Goal: Task Accomplishment & Management: Complete application form

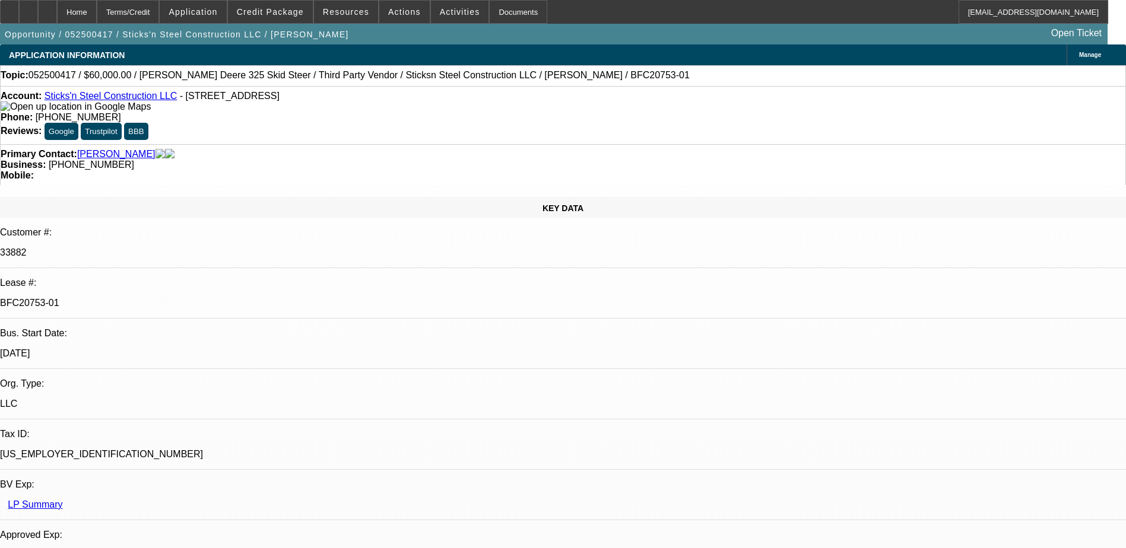
select select "0"
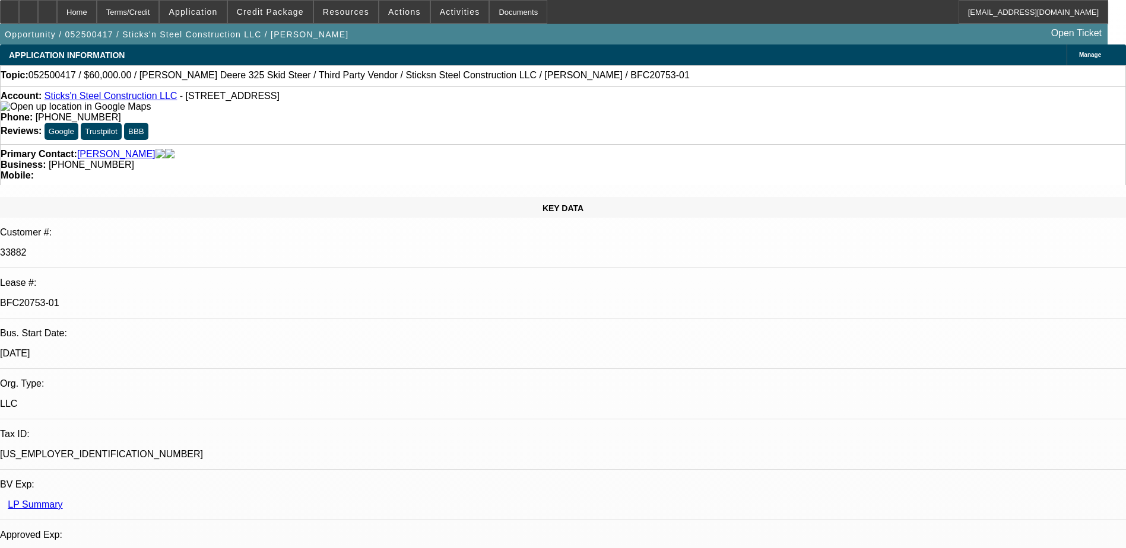
select select "0"
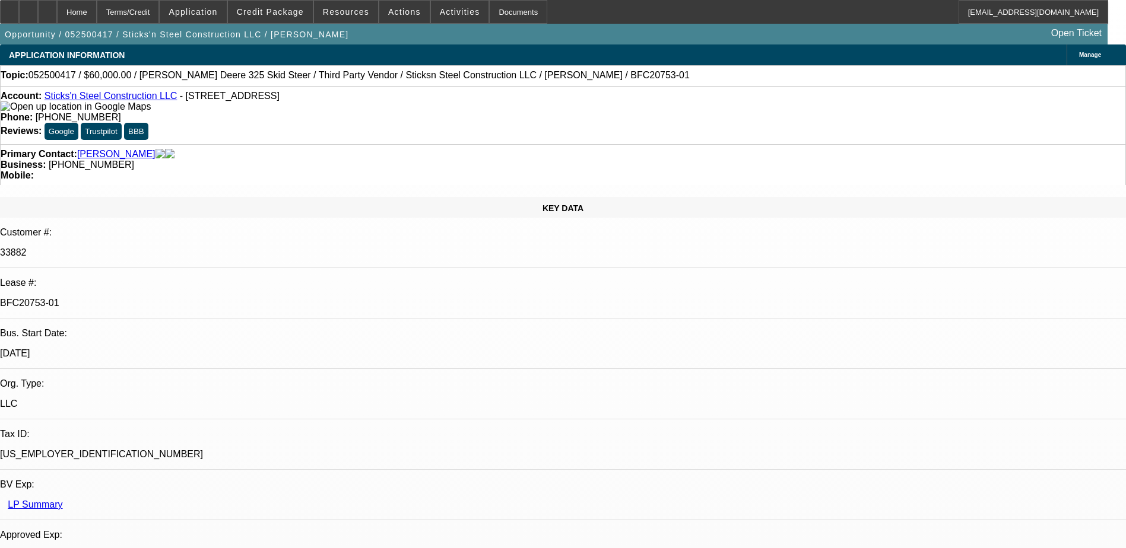
select select "0"
select select "1"
select select "6"
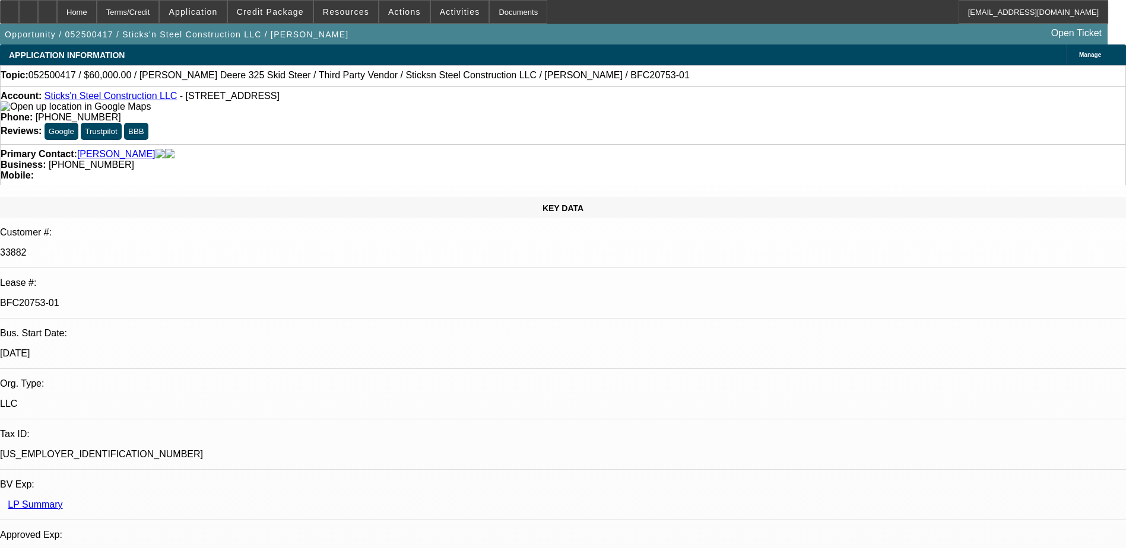
select select "1"
select select "6"
select select "1"
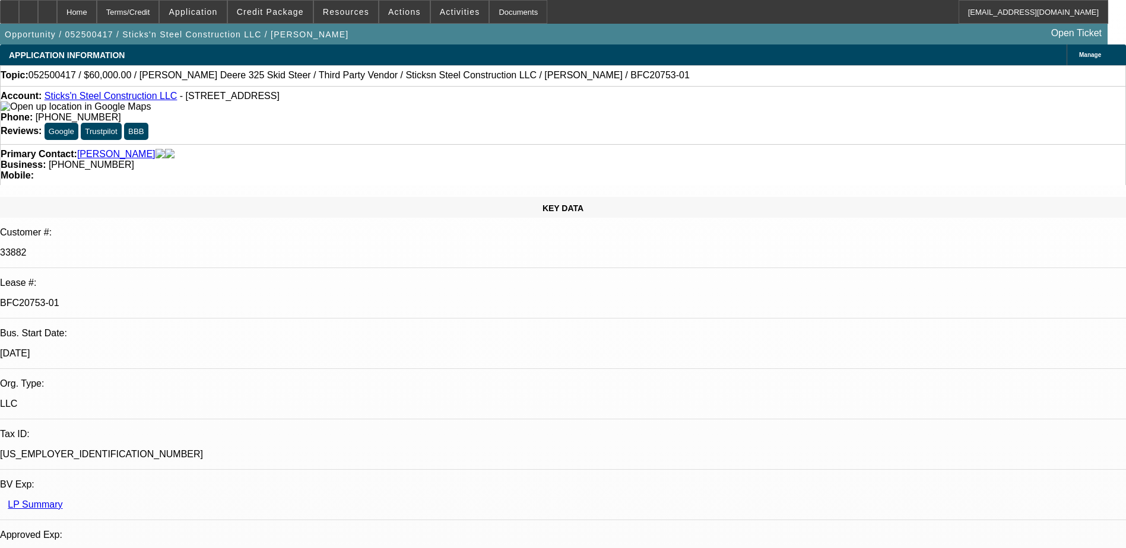
select select "6"
select select "1"
select select "6"
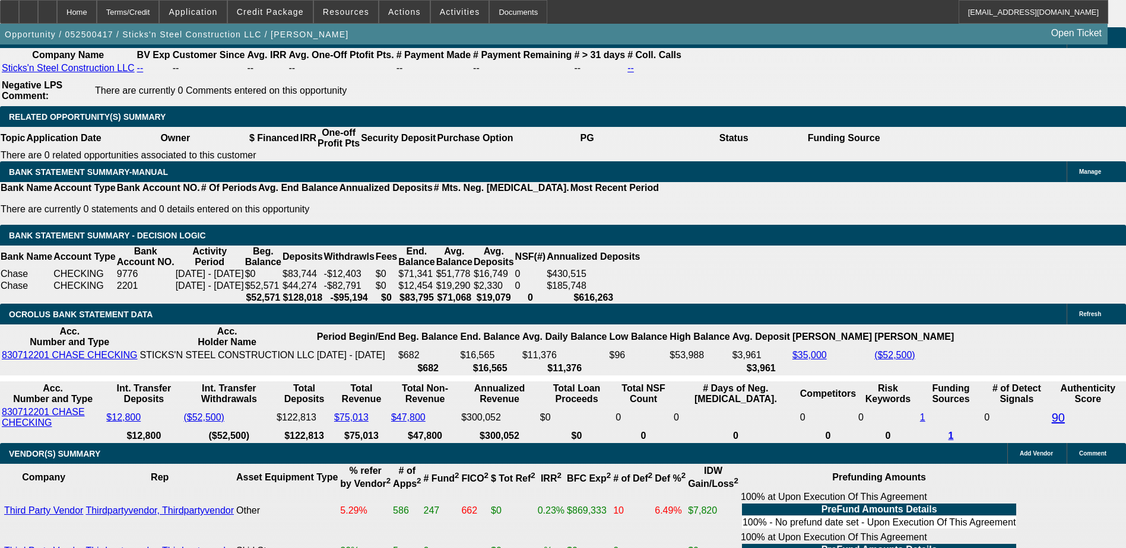
scroll to position [1899, 0]
drag, startPoint x: 961, startPoint y: 423, endPoint x: 923, endPoint y: 402, distance: 43.6
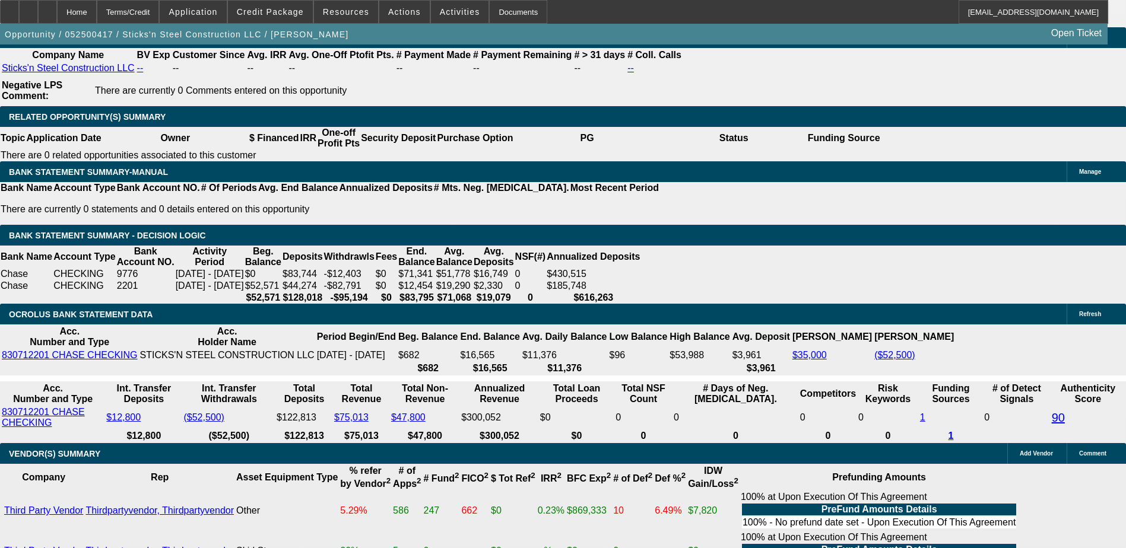
copy td "EFA, EPOA, Private Party Deal with Sold Off, Customer will cover sales tax, Sel…"
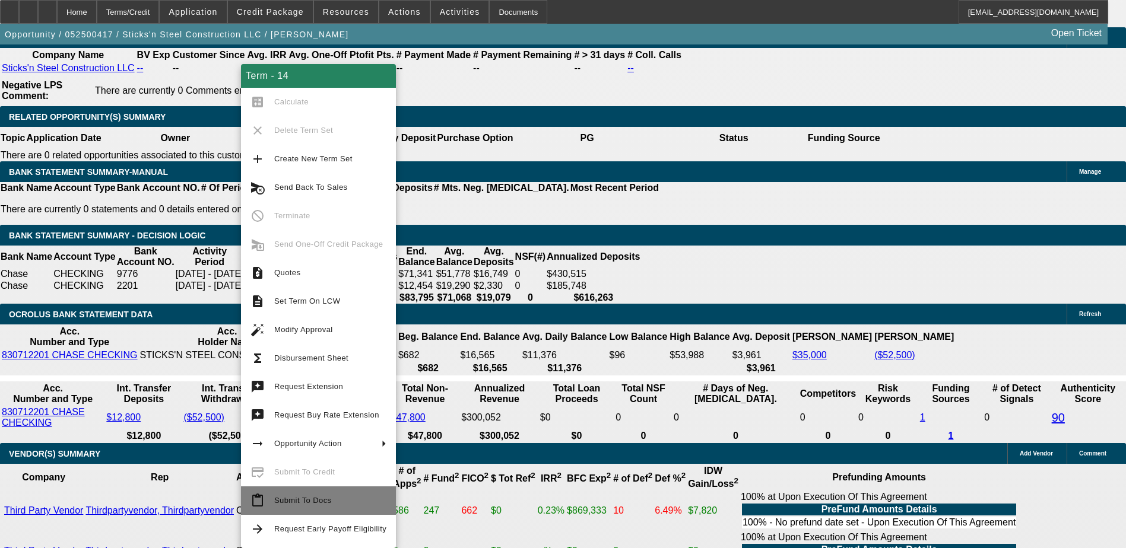
click at [323, 503] on span "Submit To Docs" at bounding box center [302, 500] width 57 height 9
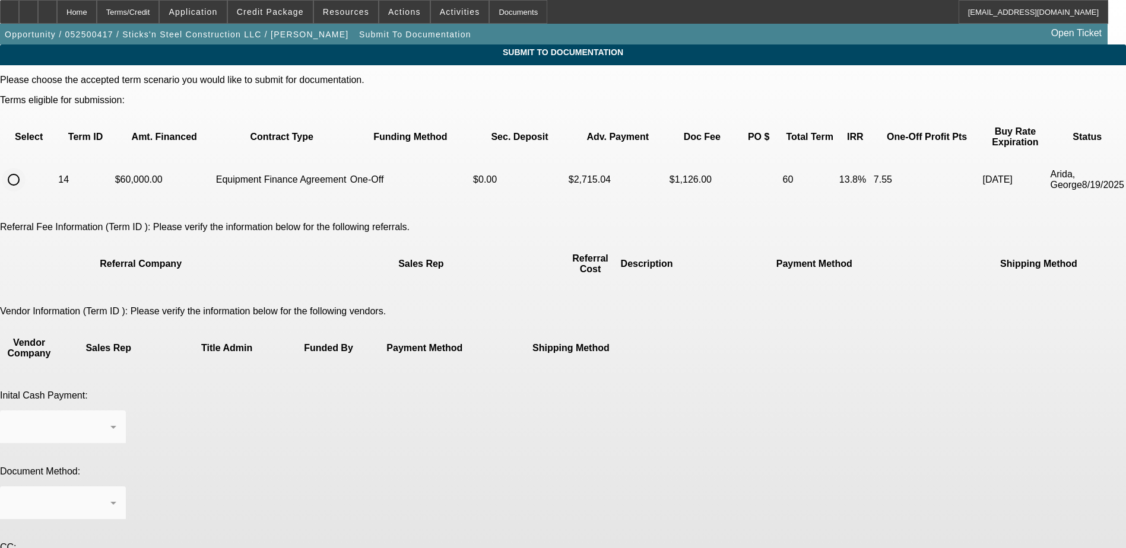
click at [26, 168] on input "radio" at bounding box center [14, 180] width 24 height 24
radio input "true"
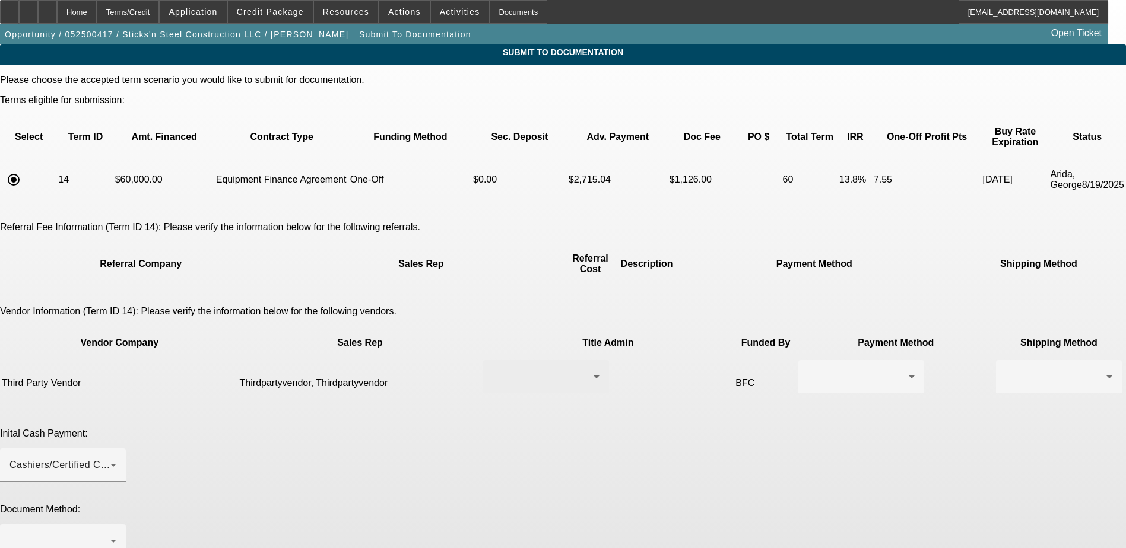
click at [528, 360] on div at bounding box center [546, 376] width 107 height 33
click at [523, 362] on span "Thirdpartyvendor, Thirdpartyvendor" at bounding box center [510, 363] width 120 height 28
click at [808, 370] on div at bounding box center [858, 377] width 101 height 14
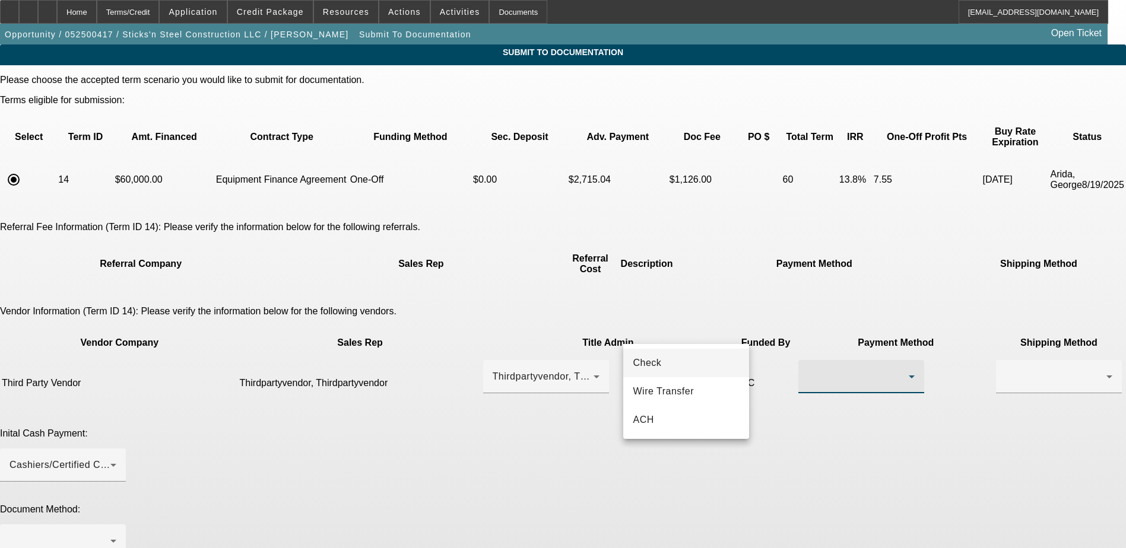
click at [688, 363] on mat-option "Check" at bounding box center [686, 363] width 126 height 28
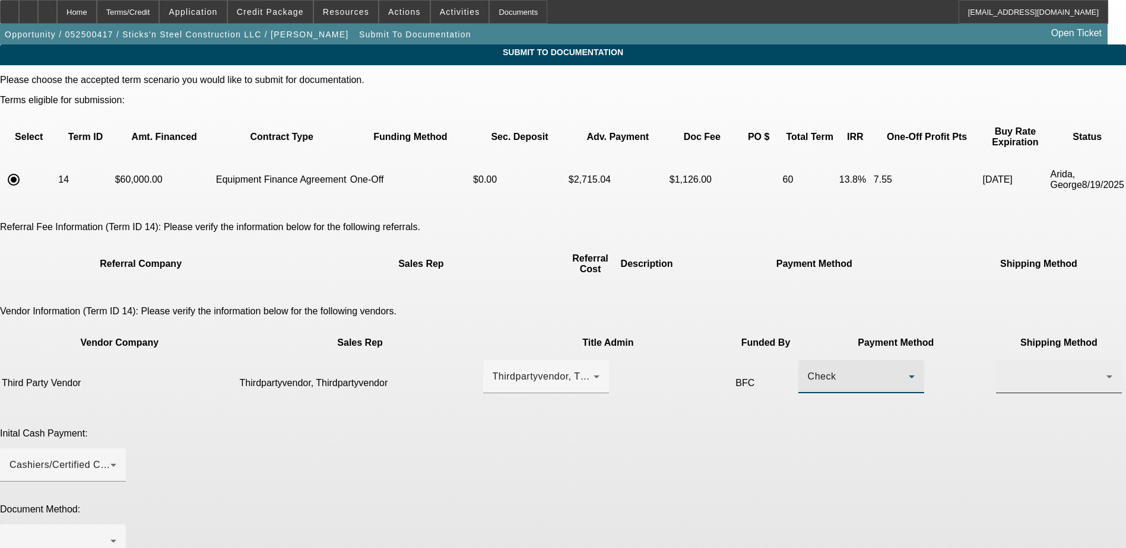
click at [1005, 360] on div at bounding box center [1058, 376] width 107 height 33
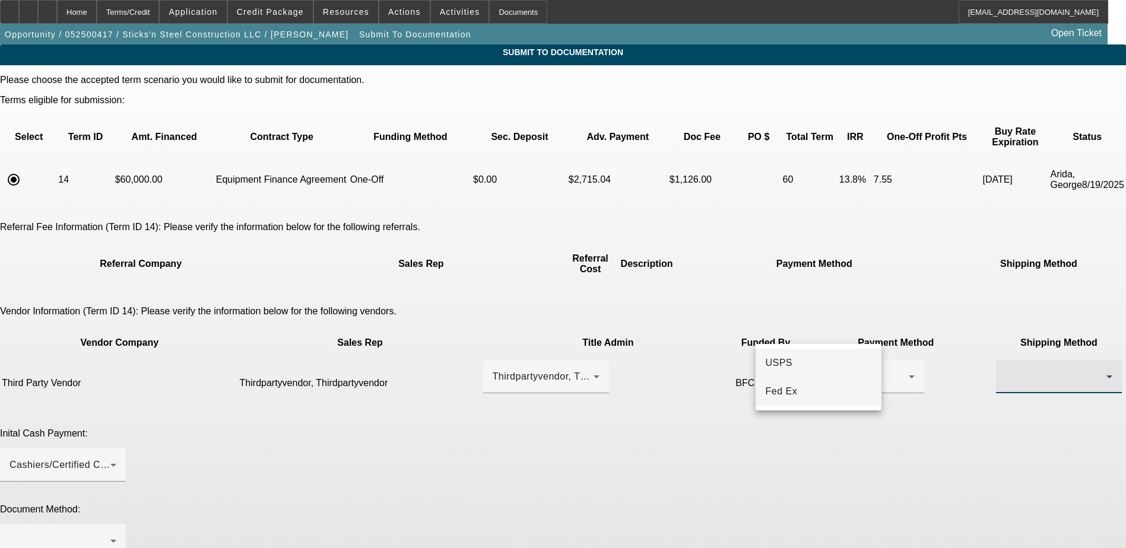
click at [766, 395] on span "Fed Ex" at bounding box center [781, 392] width 32 height 14
click at [110, 458] on div "Cashiers/Certified Check" at bounding box center [59, 465] width 101 height 14
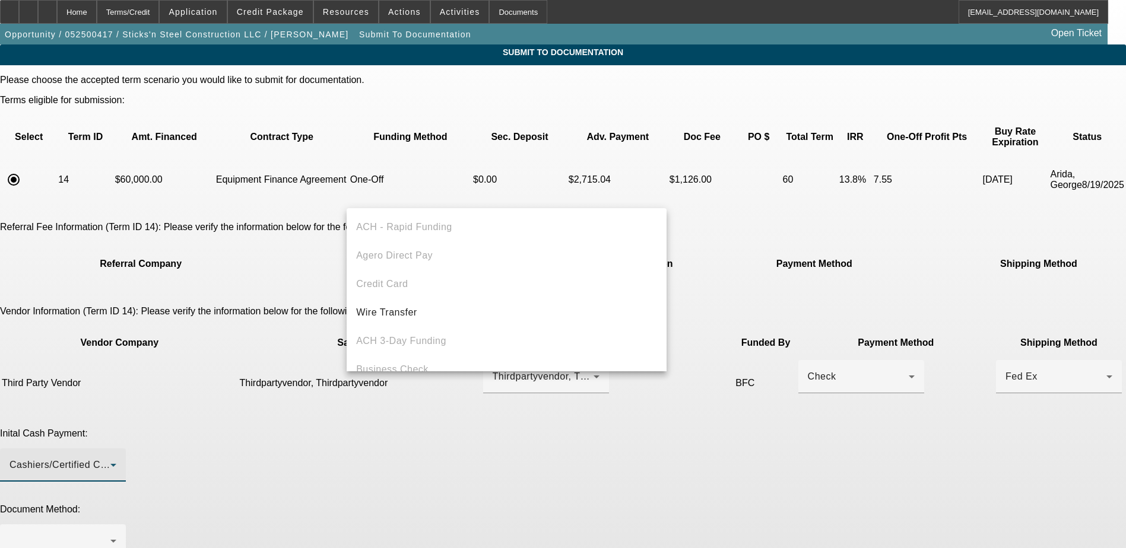
scroll to position [41, 0]
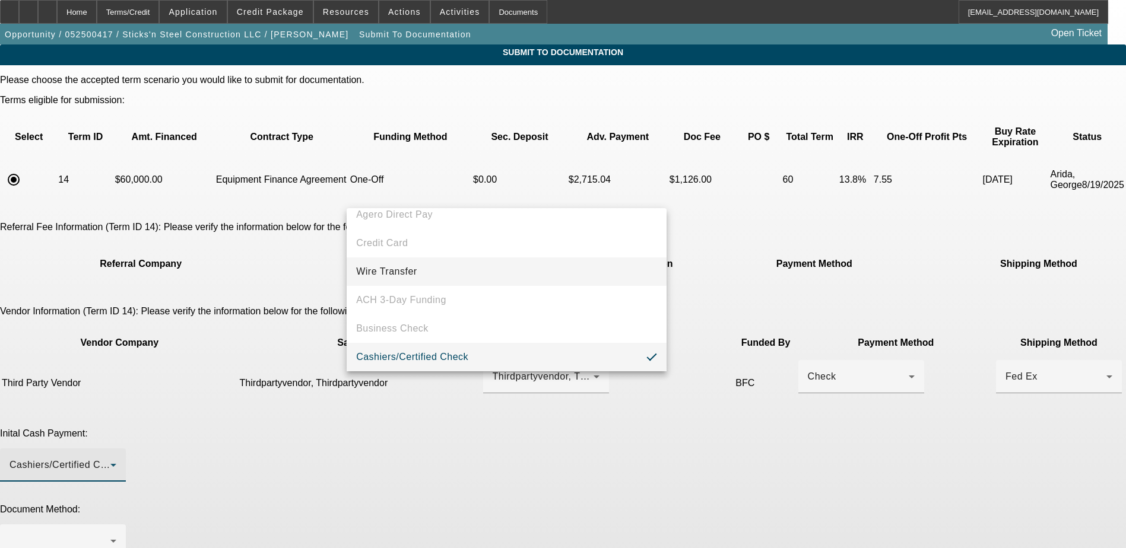
click at [390, 274] on span "Wire Transfer" at bounding box center [386, 272] width 61 height 14
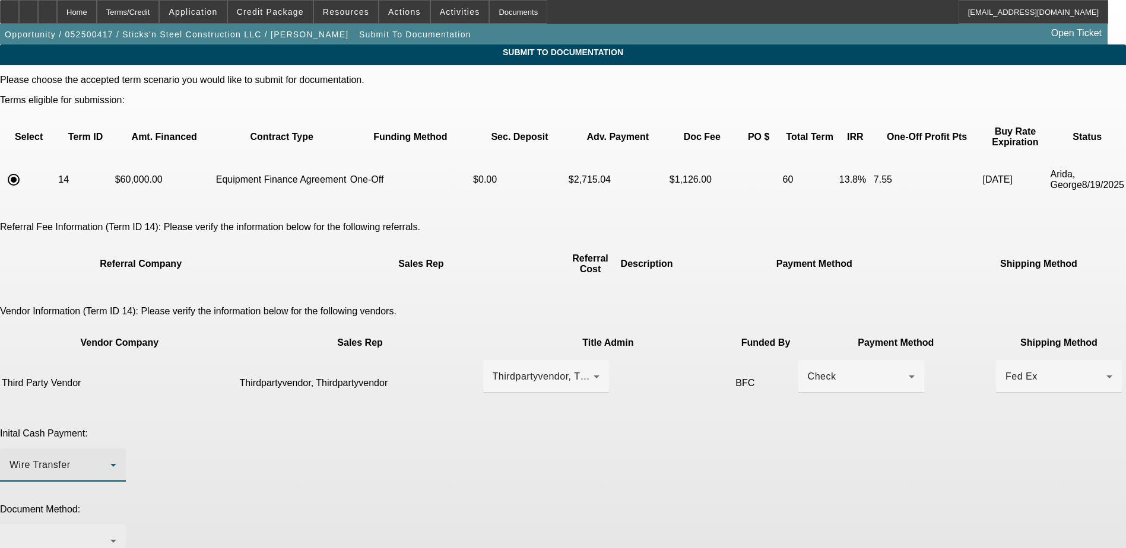
click at [110, 534] on div at bounding box center [59, 541] width 101 height 14
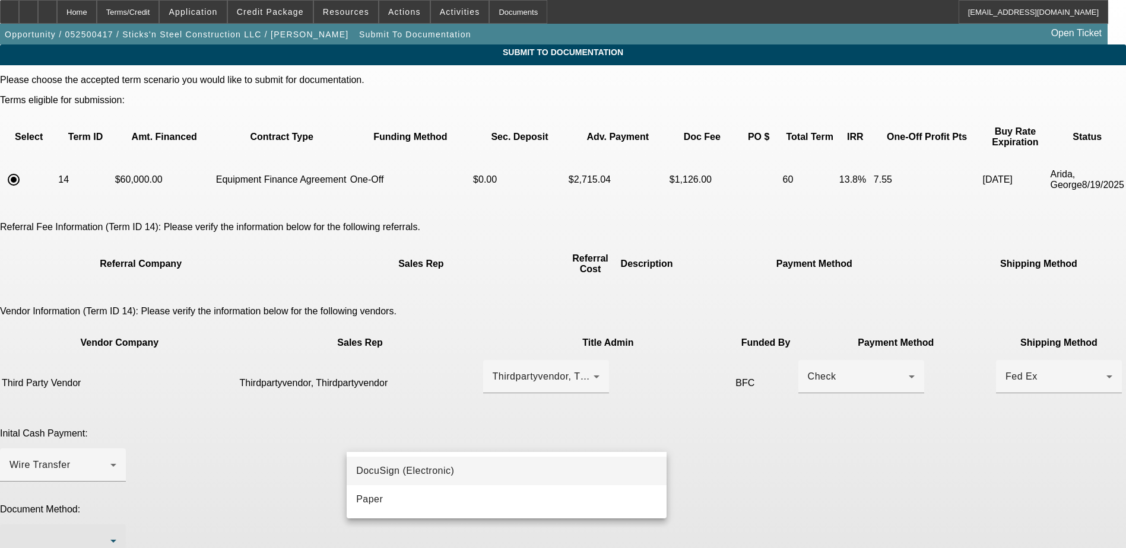
click at [427, 475] on span "DocuSign (Electronic)" at bounding box center [405, 471] width 98 height 14
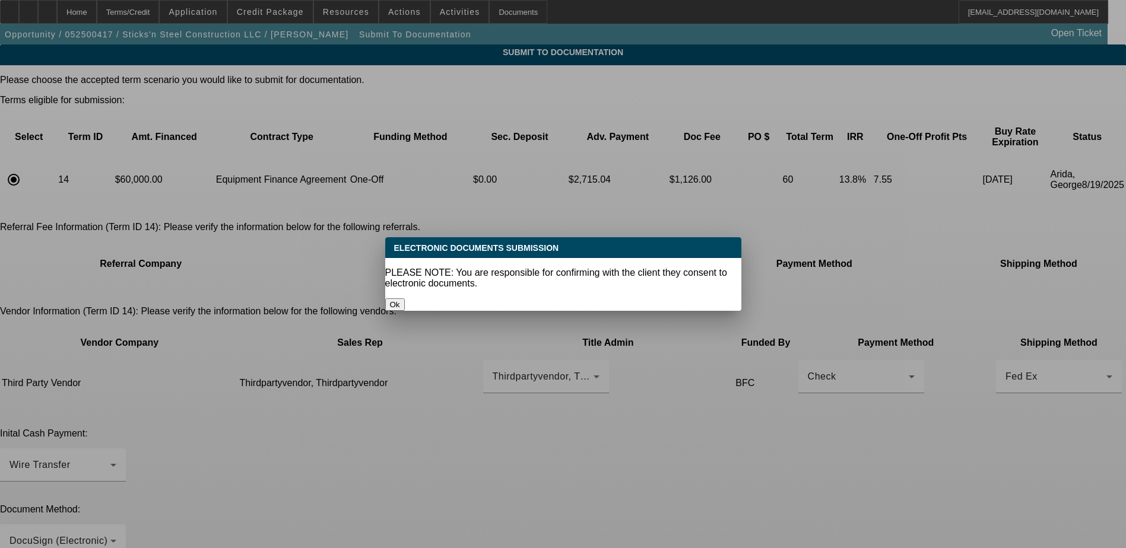
click at [405, 299] on button "Ok" at bounding box center [395, 305] width 20 height 12
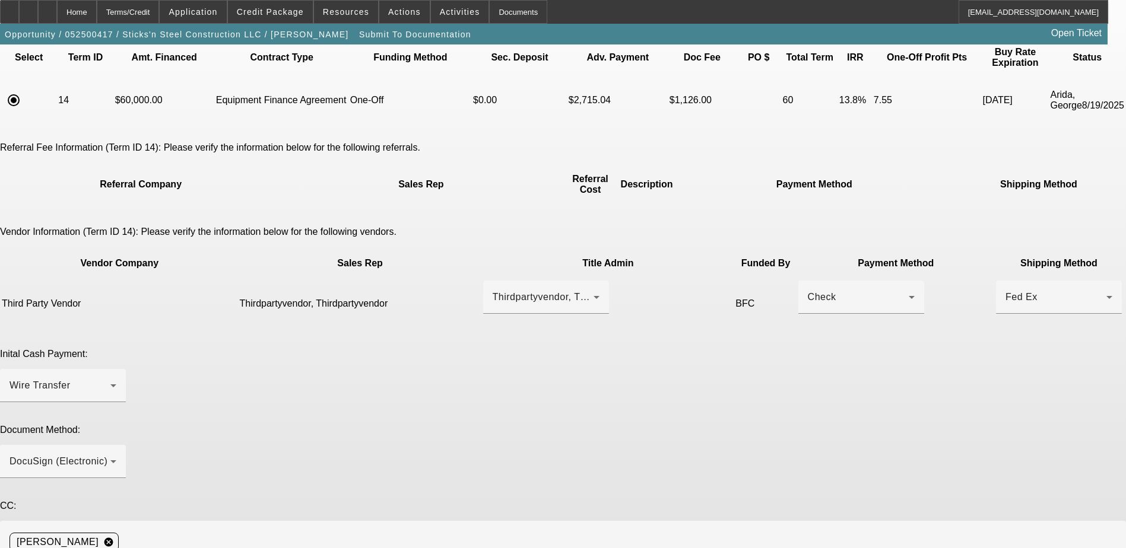
scroll to position [80, 0]
paste textarea "EFA, EPOA, Private Party Deal with Sold Off, Customer will cover sales tax, Sel…"
type textarea "EFA, EPOA, Private Party Deal with Sold Off, Customer will cover sales tax, Sel…"
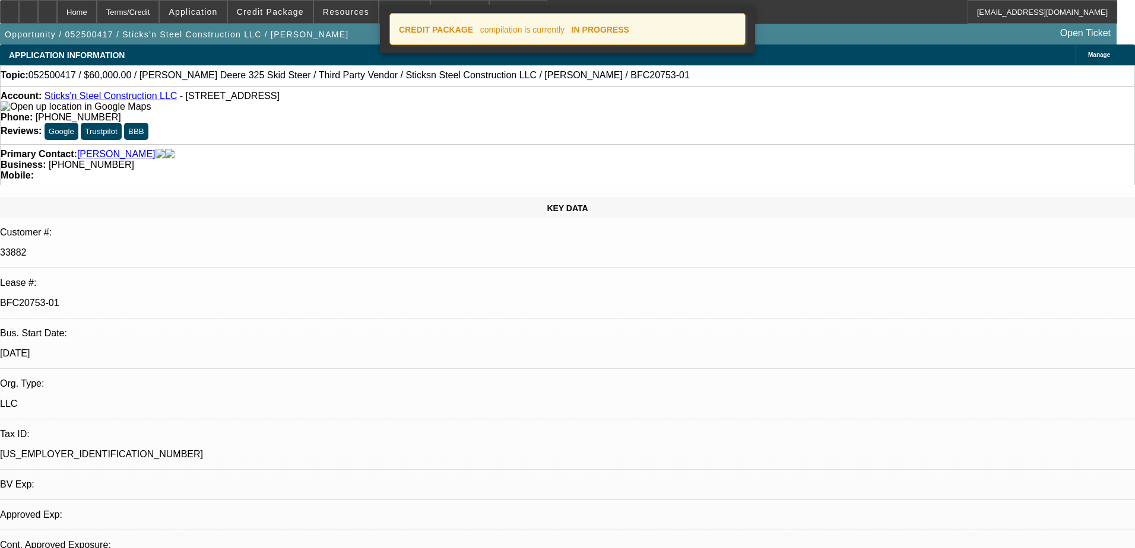
select select "0"
select select "6"
select select "0"
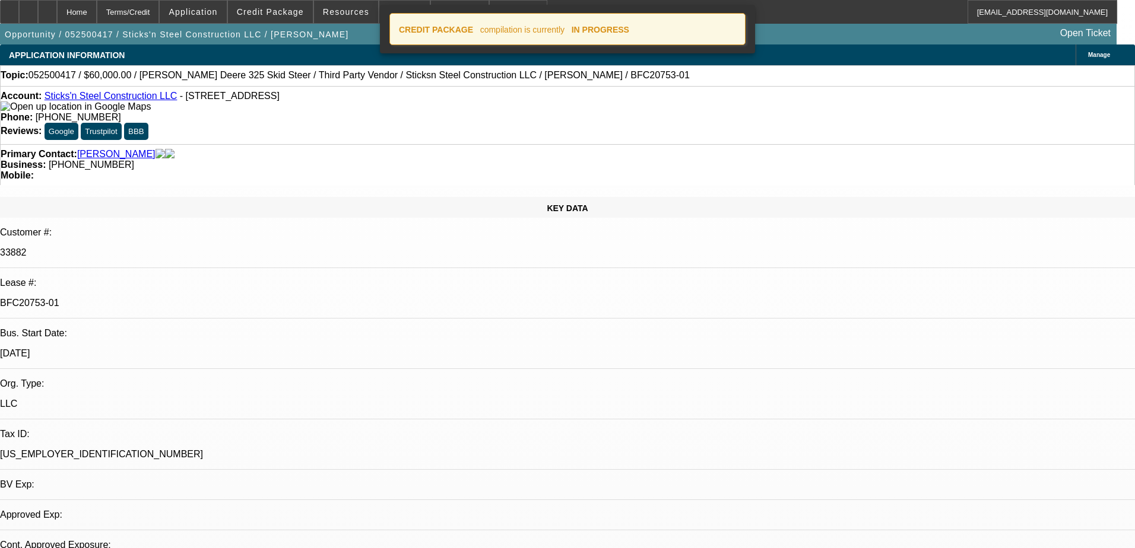
select select "0"
select select "6"
select select "0"
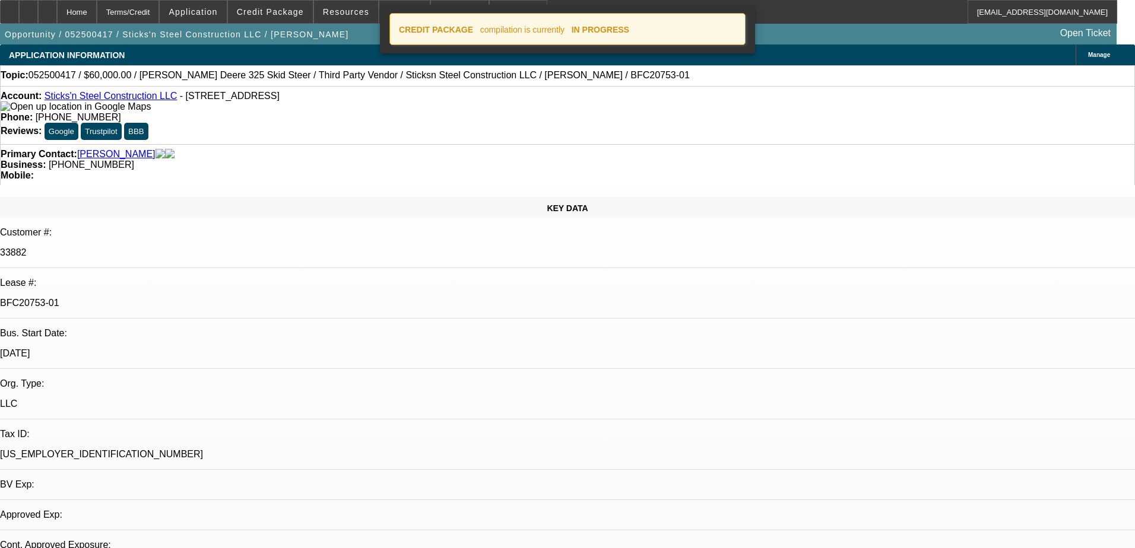
select select "0"
select select "6"
select select "0"
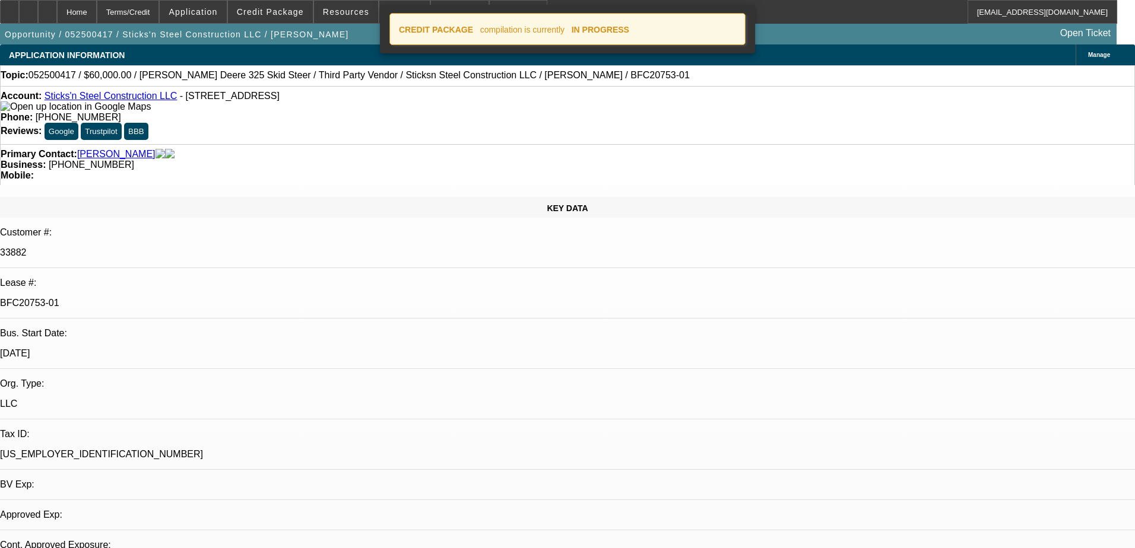
select select "6"
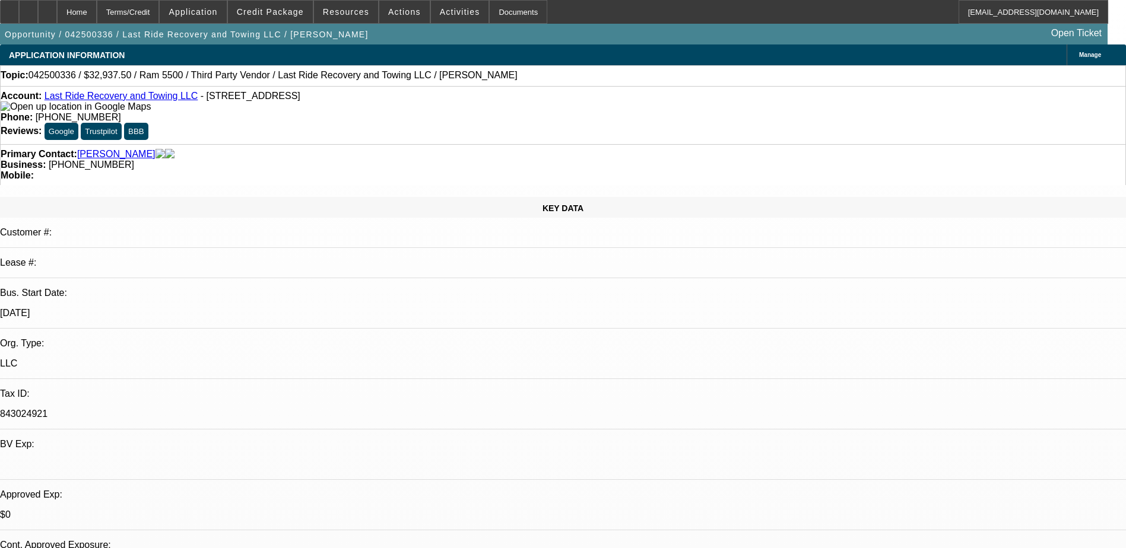
select select "0.15"
select select "0"
select select "3"
select select "0.1"
select select "4"
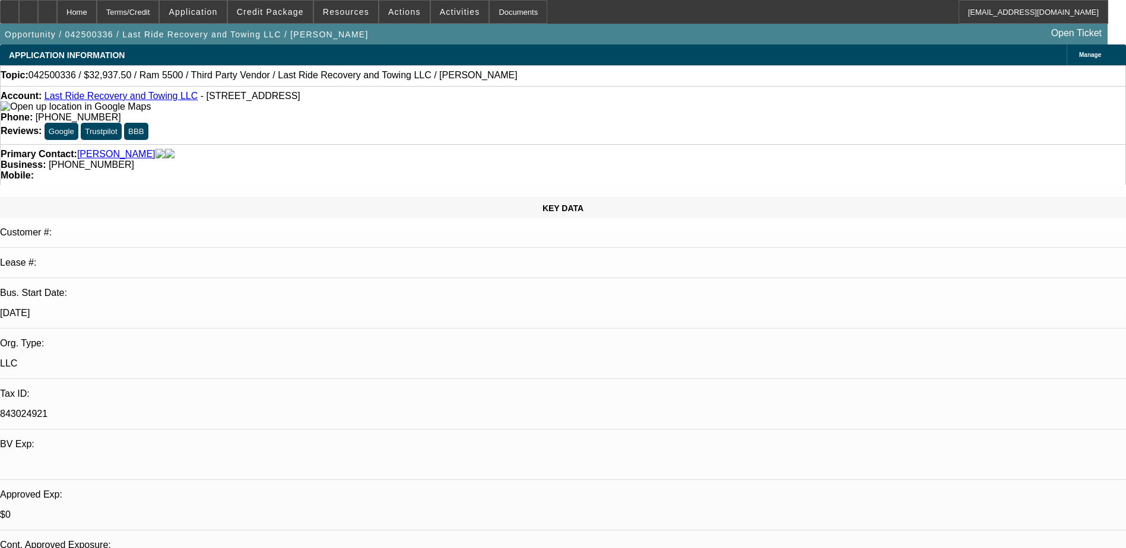
select select "0.15"
select select "0"
select select "3"
select select "0"
select select "6"
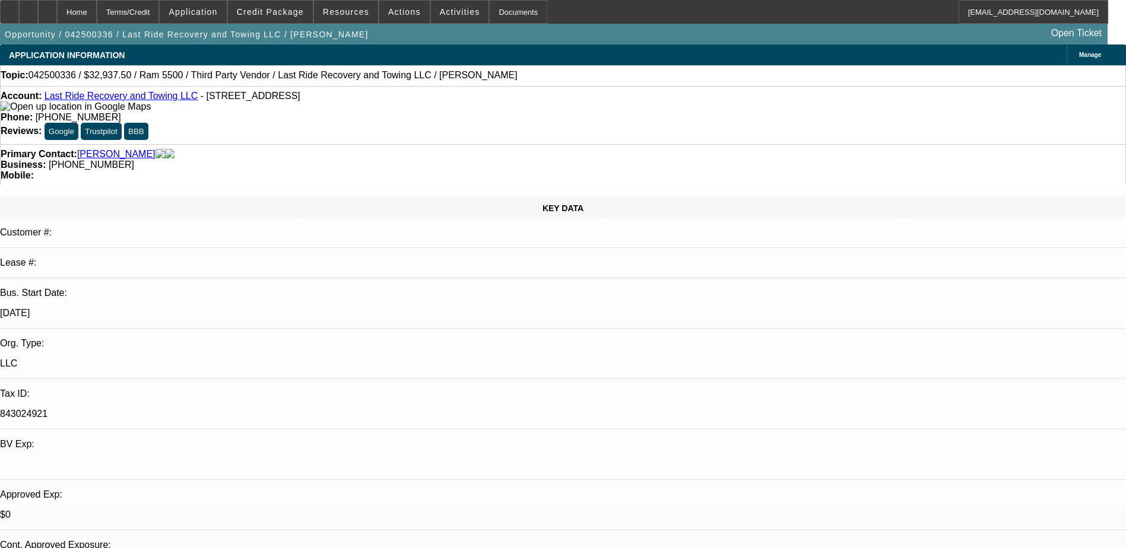
select select "0.15"
select select "2"
select select "0.1"
select select "4"
select select "0.15"
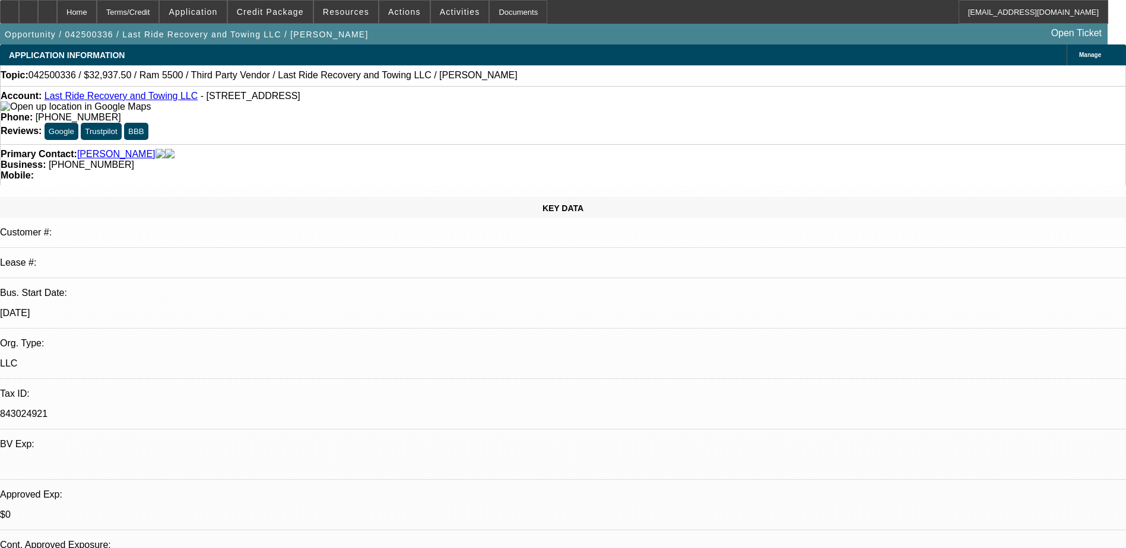
select select "2"
select select "0.1"
select select "4"
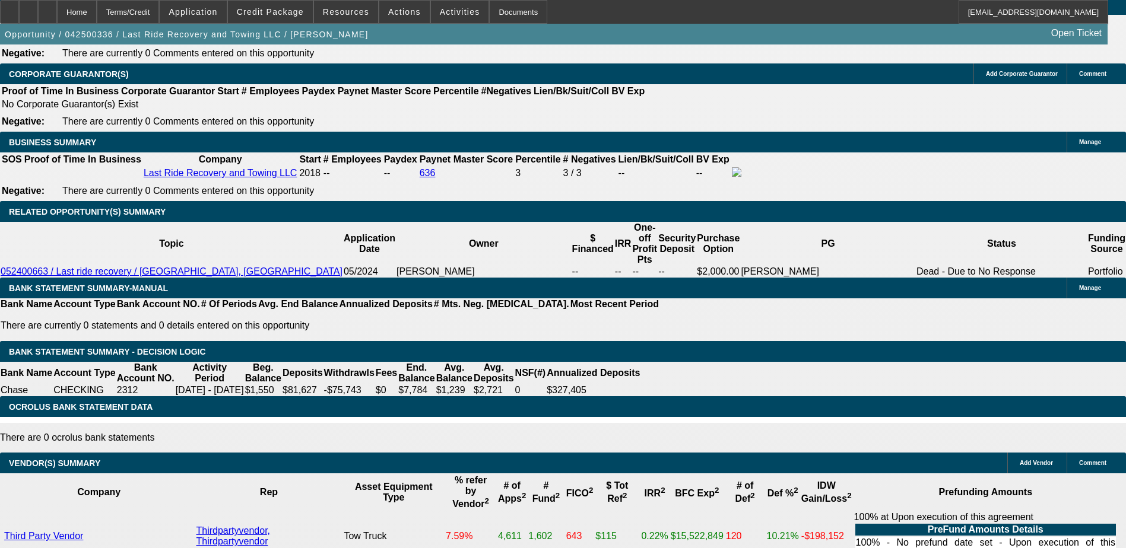
scroll to position [1721, 0]
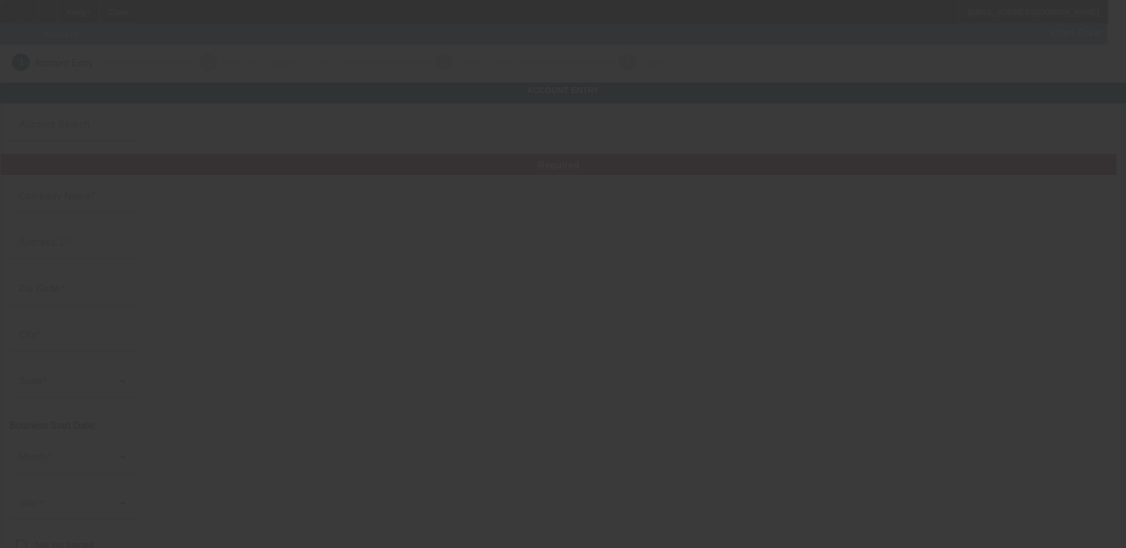
type input "CT Services and Trailer Rentals LLC"
type input "139 Preston Place"
type input "30241"
type input "LaGrange"
type input "(706) 330-0610"
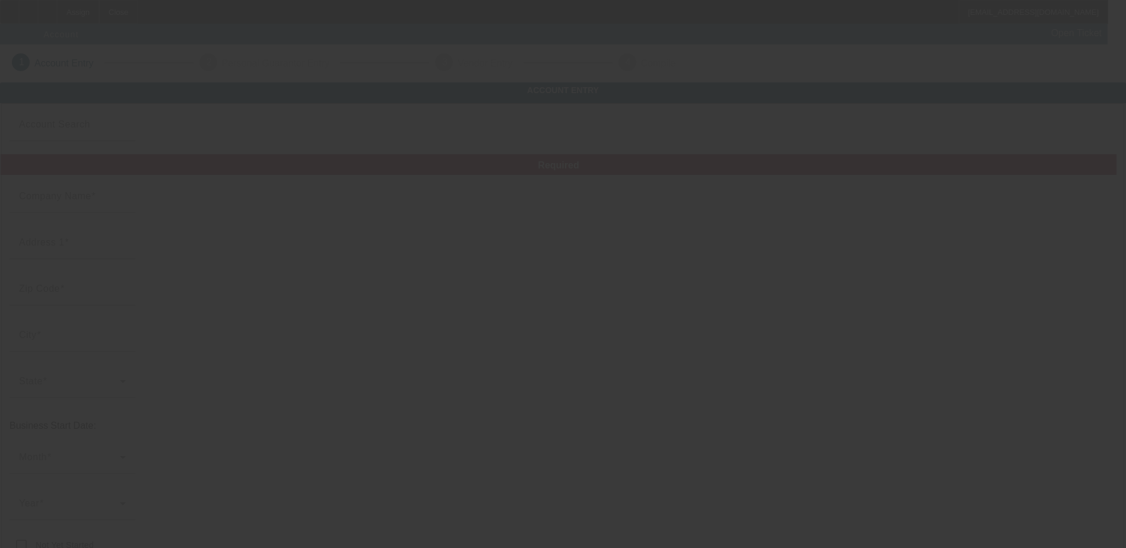
type input "ctservicesandrentals@gmail.com"
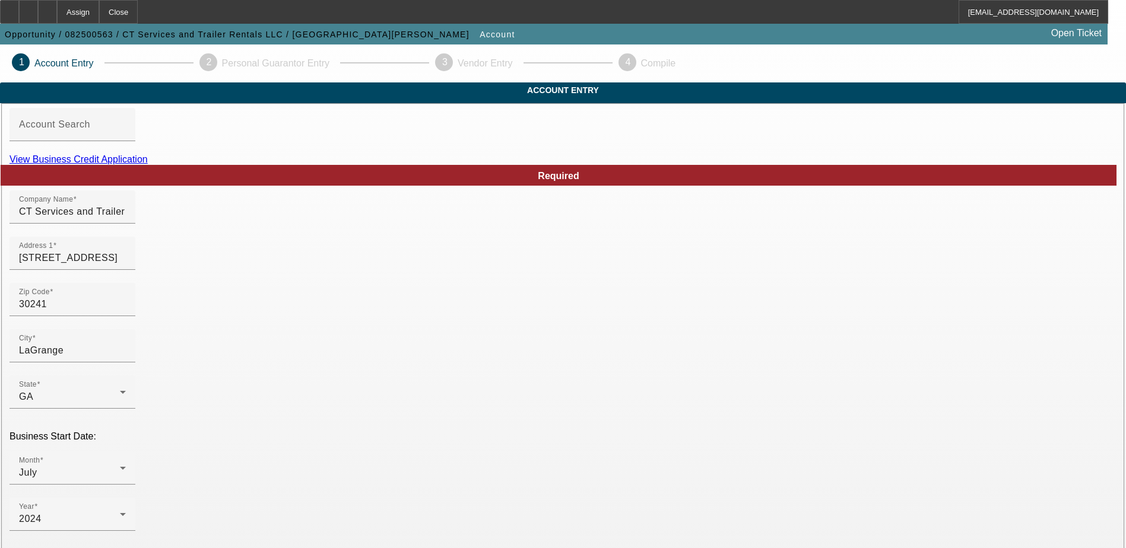
click at [148, 164] on link "View Business Credit Application" at bounding box center [78, 159] width 138 height 10
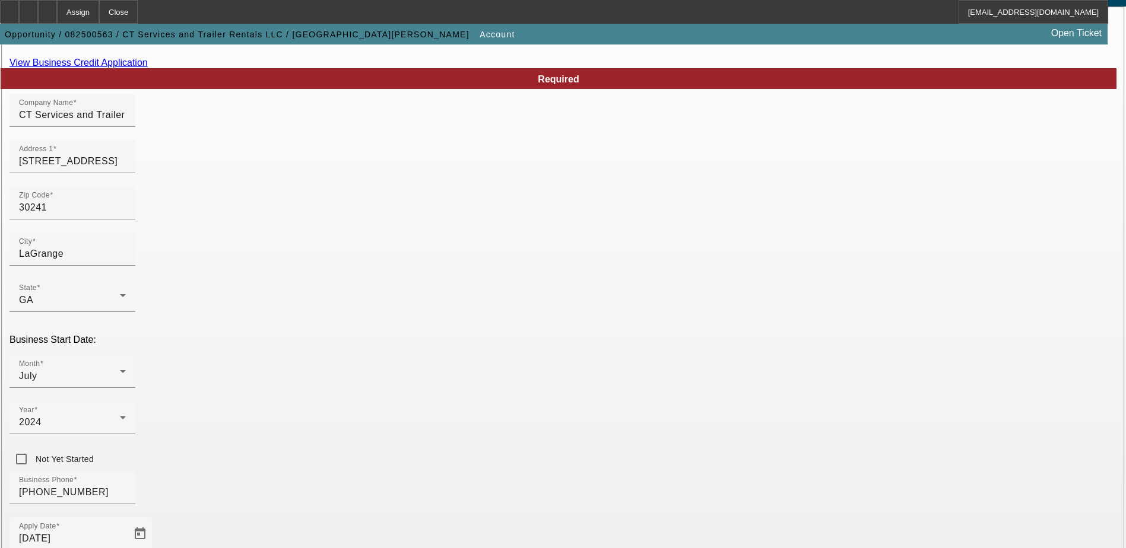
scroll to position [211, 0]
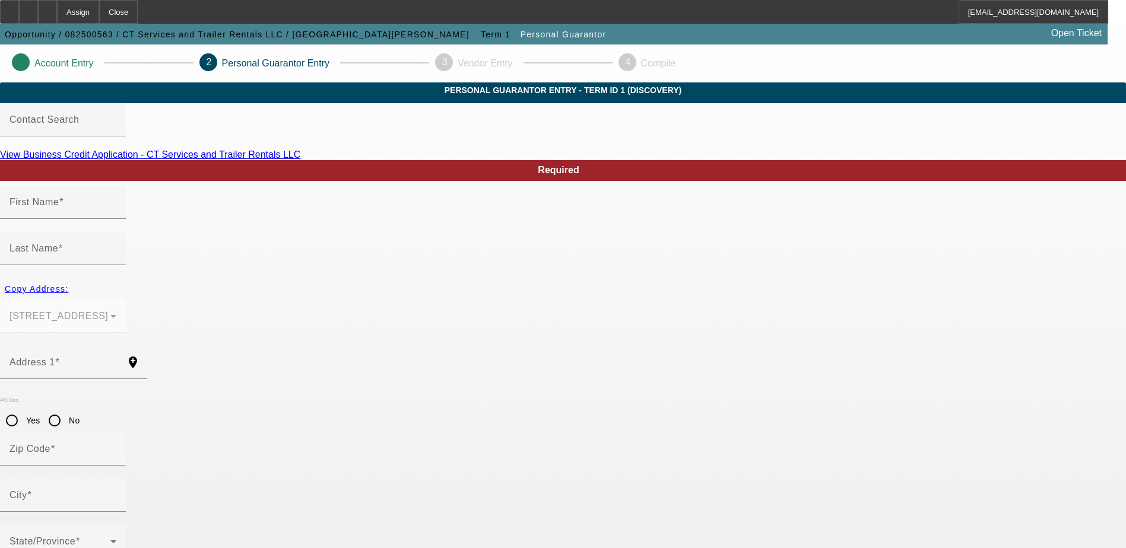
type input "Elijah"
type input "Quimbayo"
type input "139 Preston Place"
radio input "true"
type input "30241"
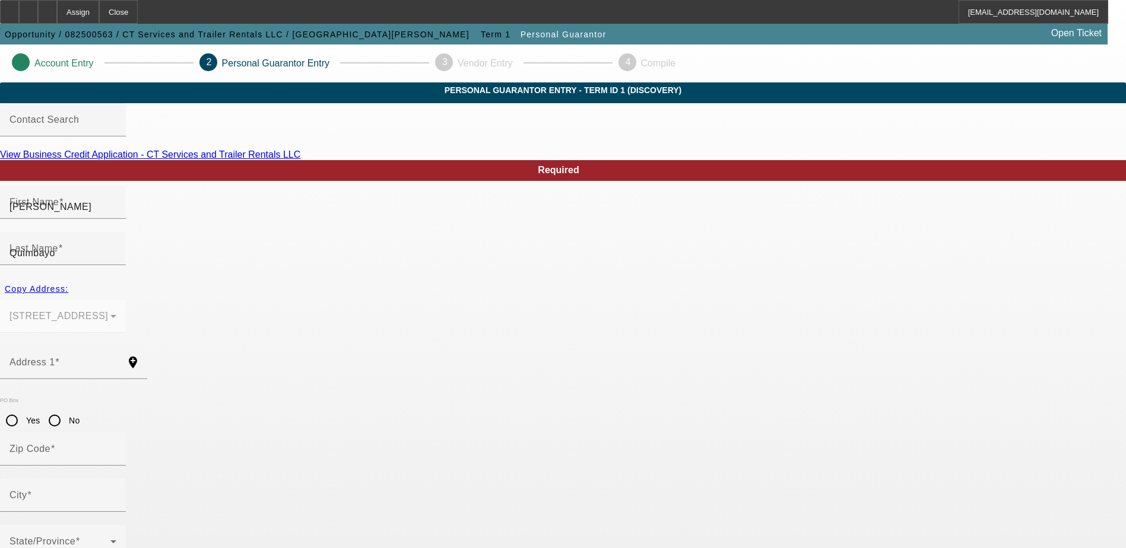
type input "LaGrange"
type input "(706) 330-0610"
type input "100"
type input "670-16-7034"
type input "ctservicesandrentals@gmail.com"
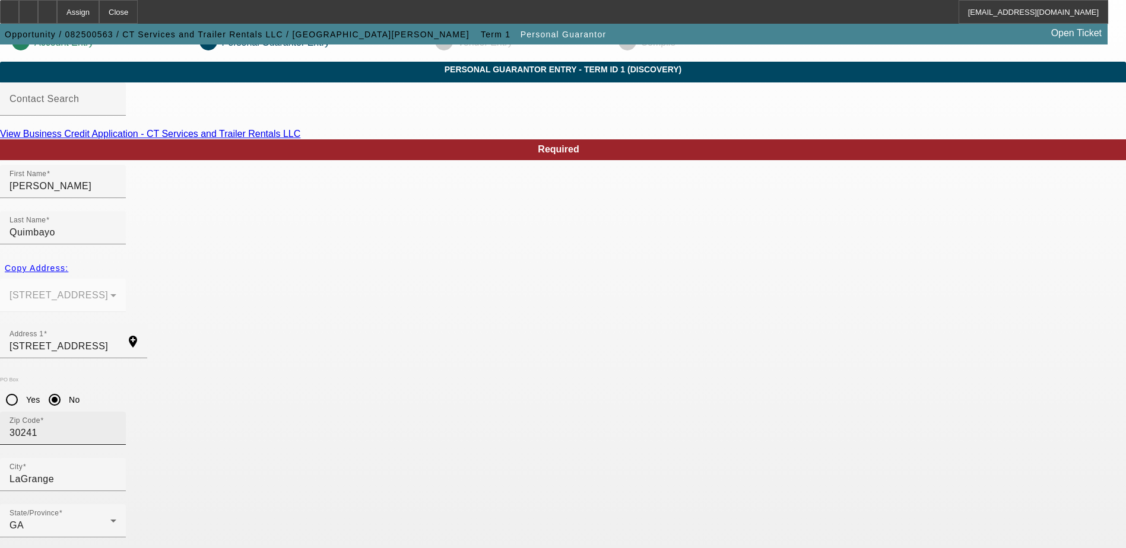
scroll to position [32, 0]
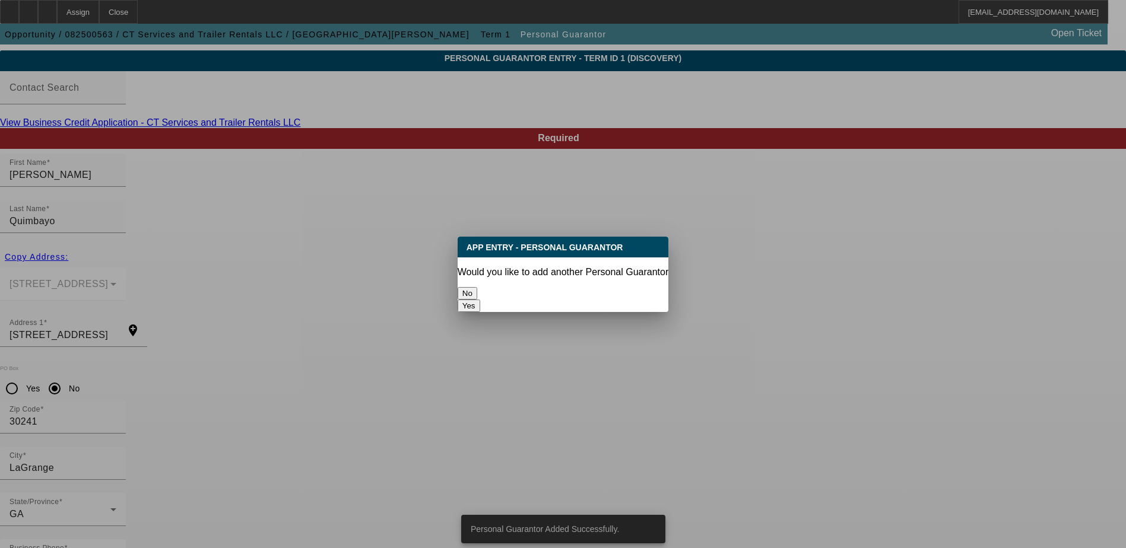
scroll to position [0, 0]
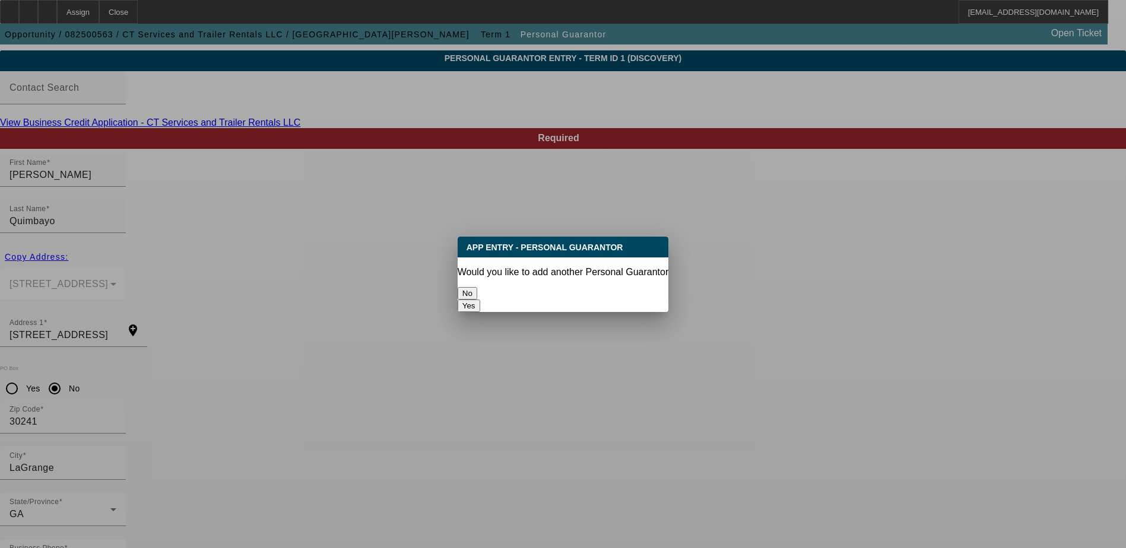
click at [477, 287] on button "No" at bounding box center [468, 293] width 20 height 12
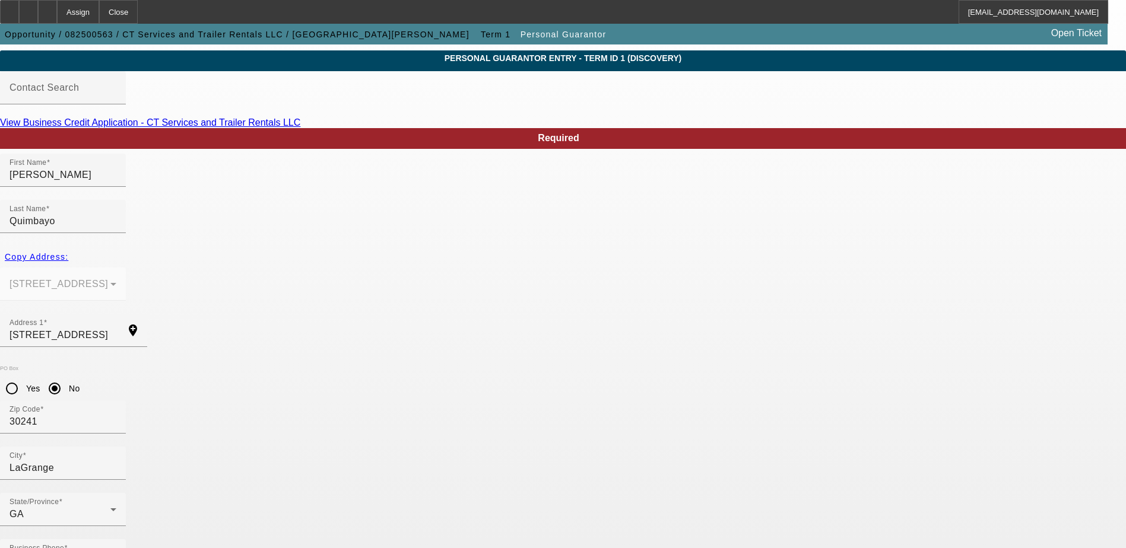
scroll to position [32, 0]
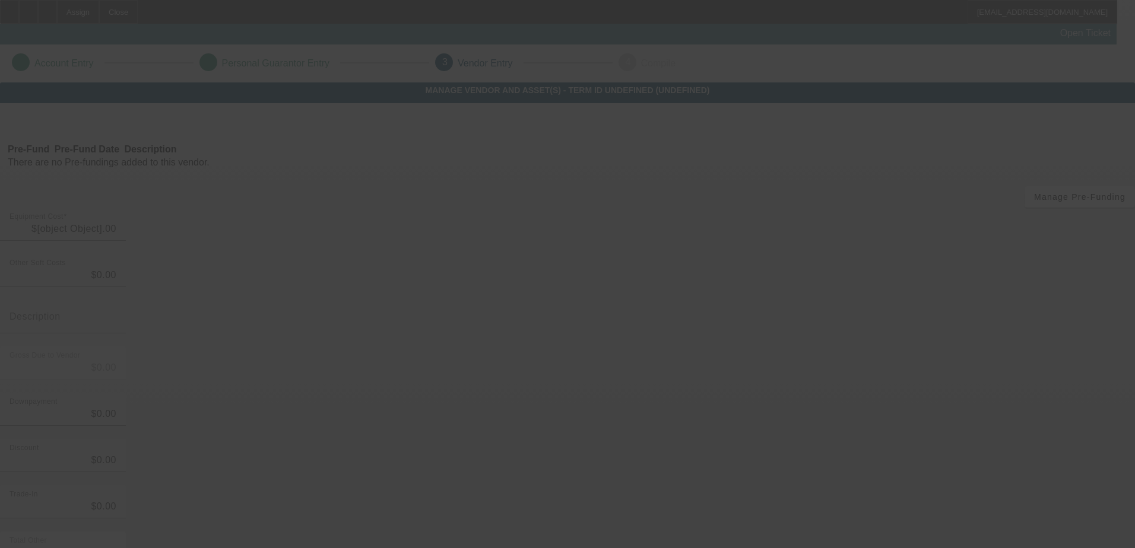
type input "$75,000.00"
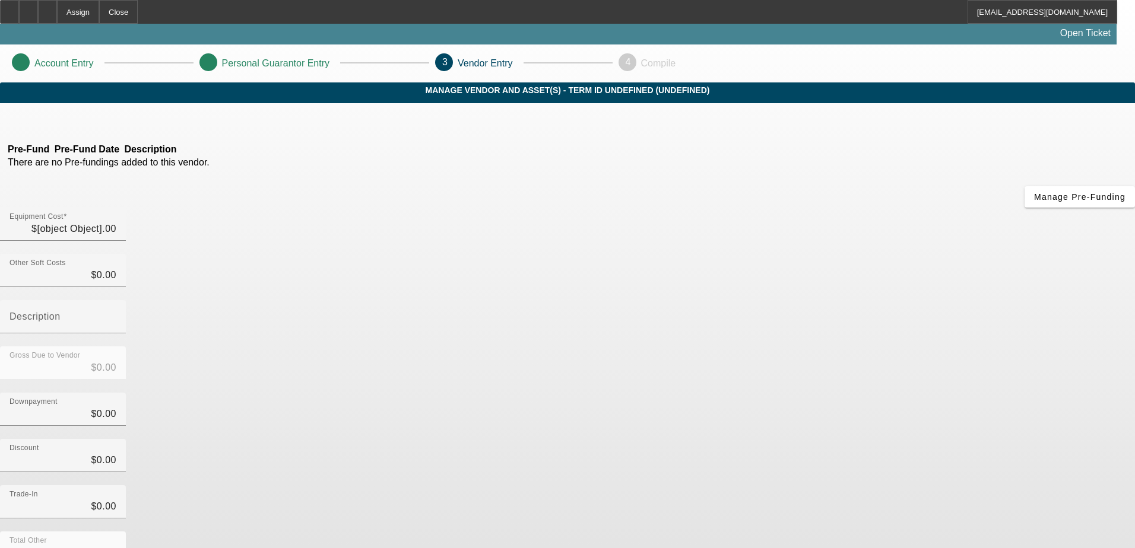
type input "$75,000.00"
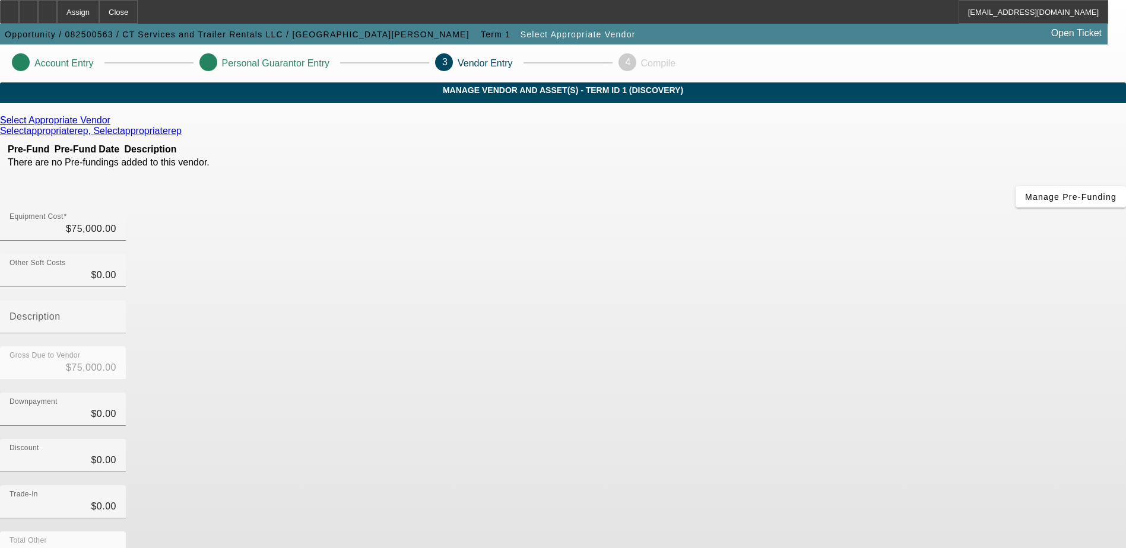
click at [450, 348] on div "Select Appropriate Vendor Selectappropriaterep, Selectappropriaterep Pre-Fund P…" at bounding box center [563, 376] width 1126 height 522
click at [113, 125] on icon at bounding box center [113, 120] width 0 height 10
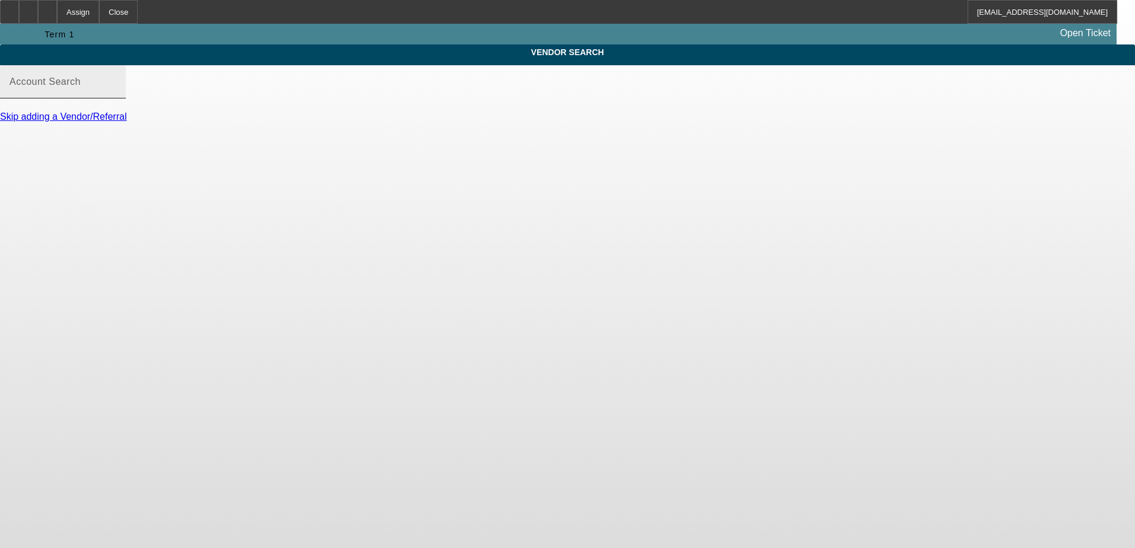
click at [116, 94] on input "Account Search" at bounding box center [62, 87] width 107 height 14
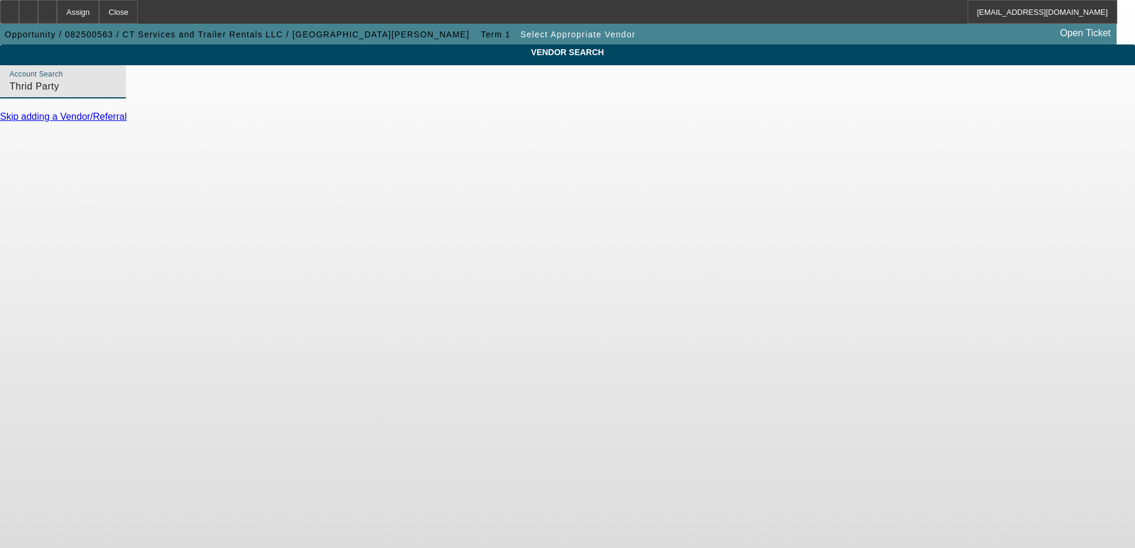
click at [116, 94] on input "Thrid Party" at bounding box center [62, 87] width 107 height 14
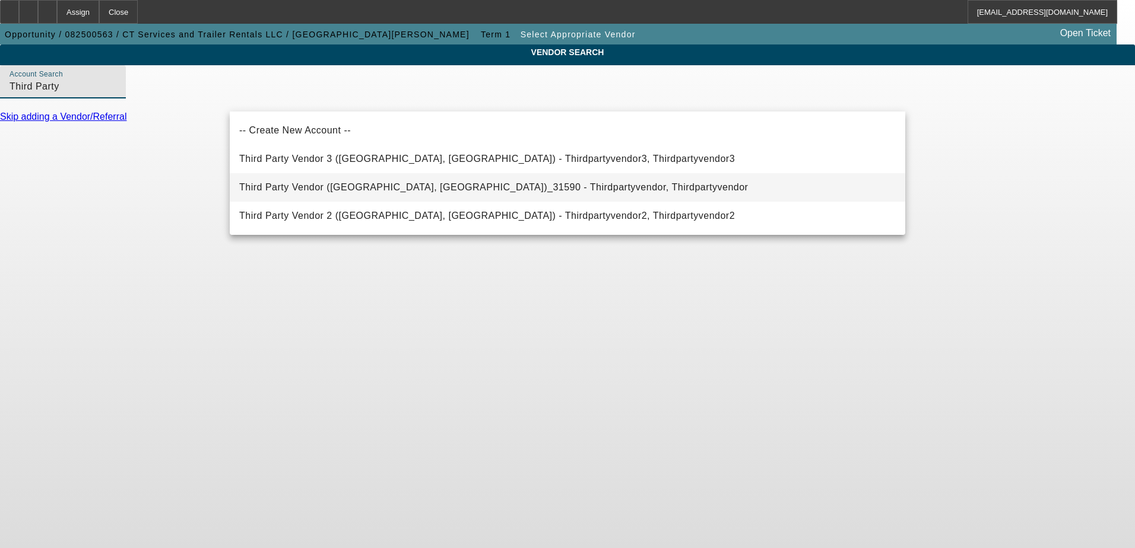
click at [335, 193] on span "Third Party Vendor (Northbrook, IL)_31590 - Thirdpartyvendor, Thirdpartyvendor" at bounding box center [493, 187] width 509 height 14
type input "Third Party Vendor (Northbrook, IL)_31590 - Thirdpartyvendor, Thirdpartyvendor"
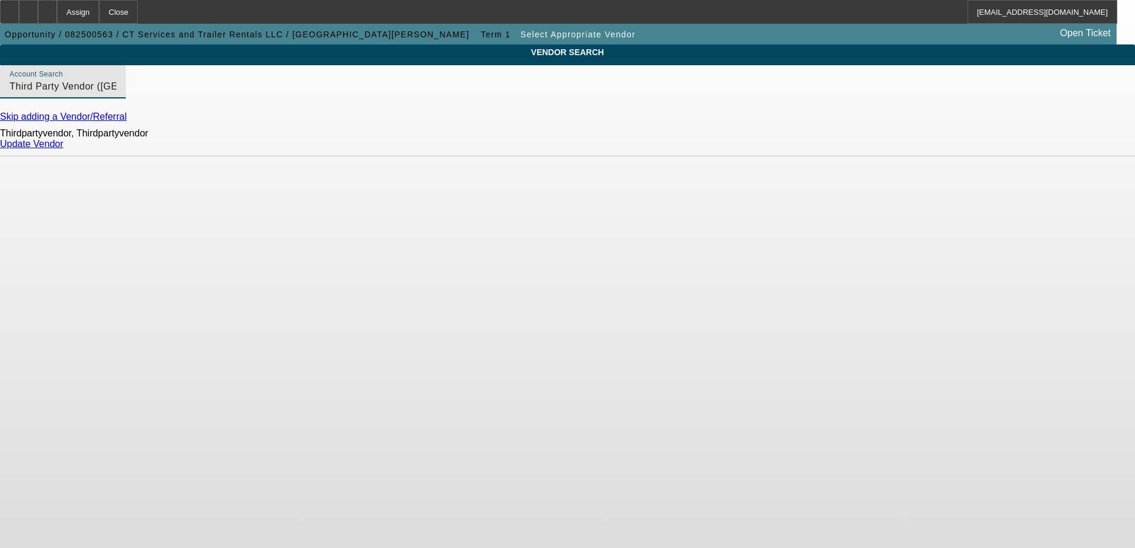
click at [64, 149] on link "Update Vendor" at bounding box center [32, 144] width 64 height 10
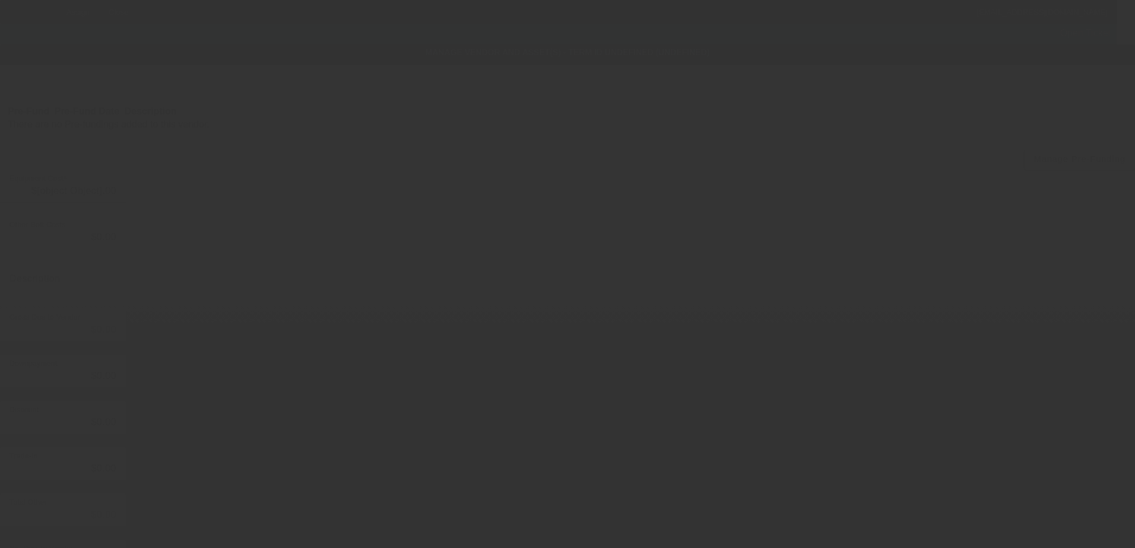
type input "$75,000.00"
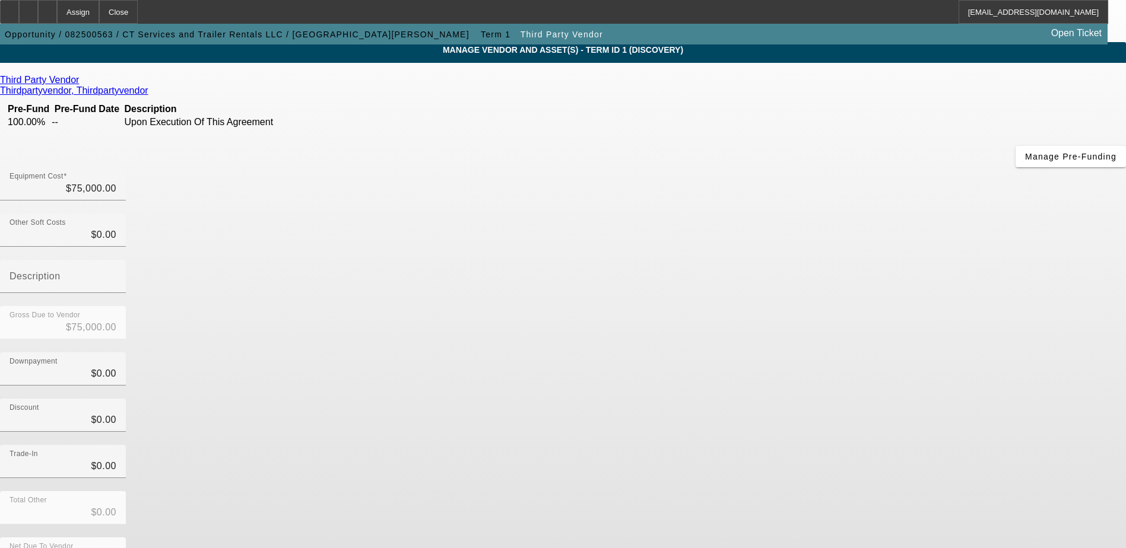
scroll to position [58, 0]
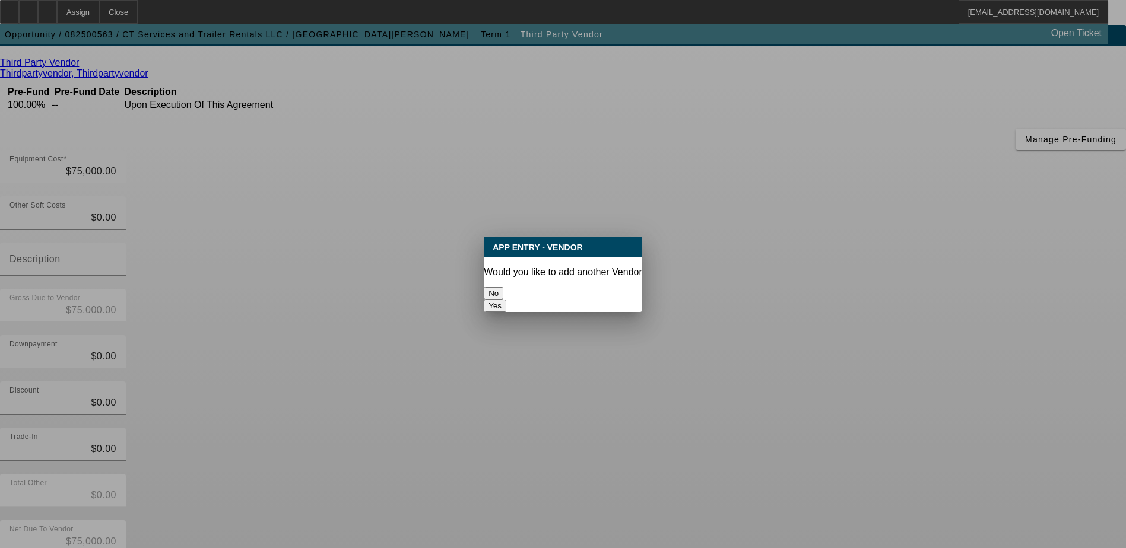
click at [503, 289] on button "No" at bounding box center [494, 293] width 20 height 12
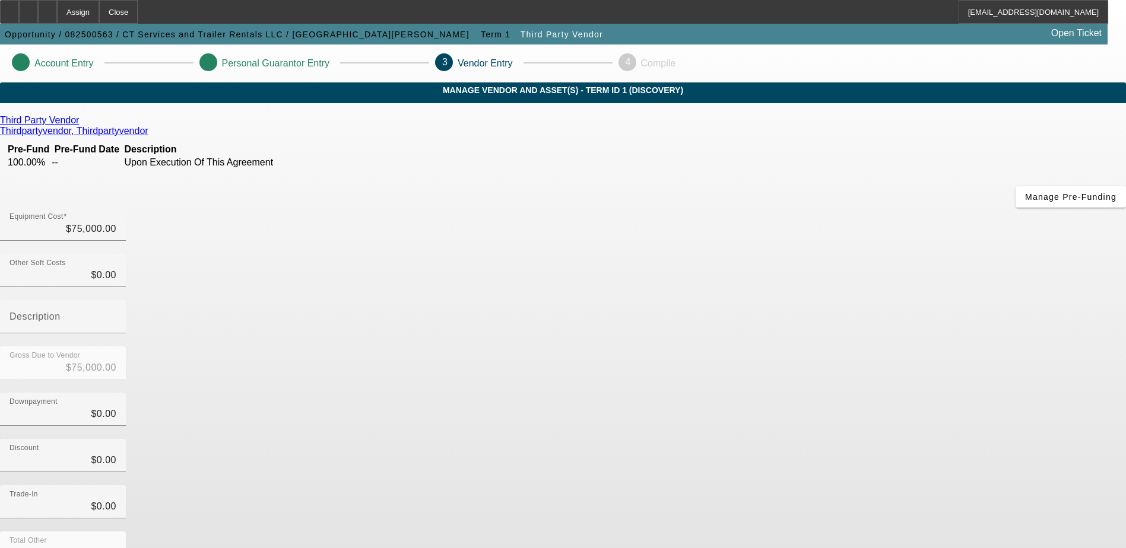
scroll to position [58, 0]
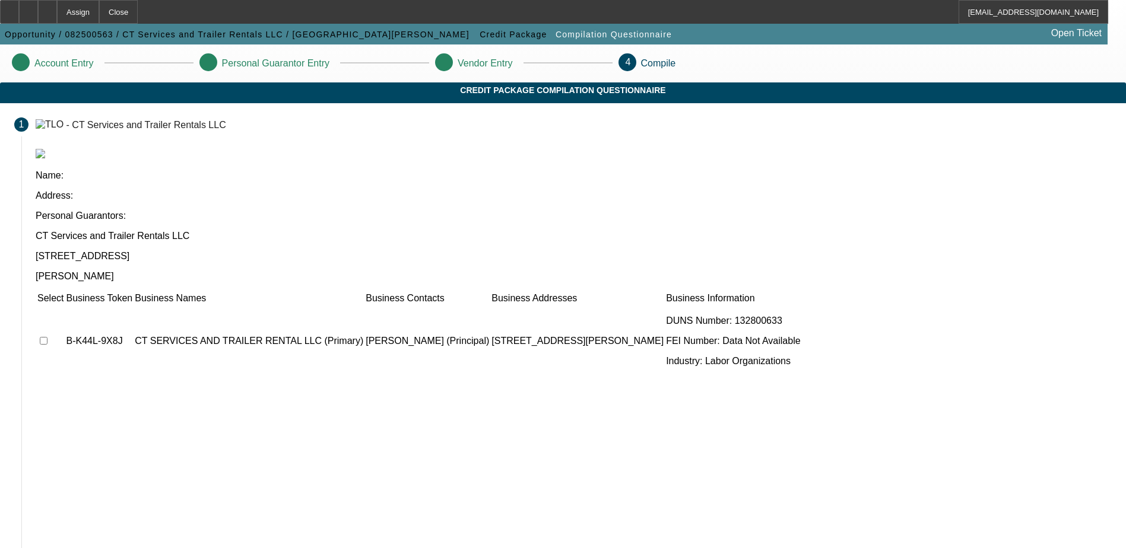
click at [47, 337] on input "checkbox" at bounding box center [44, 341] width 8 height 8
checkbox input "true"
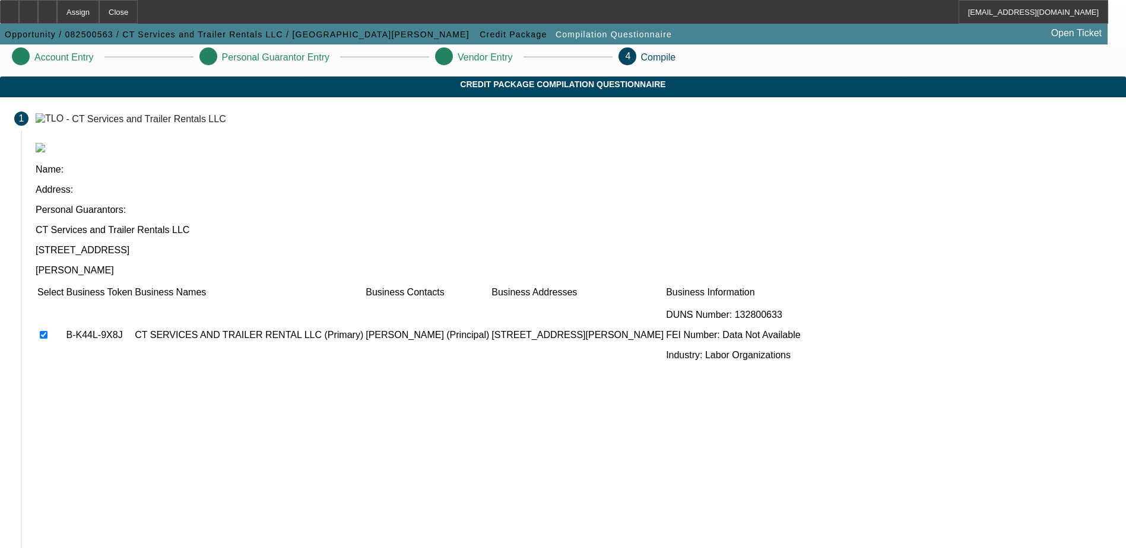
scroll to position [65, 0]
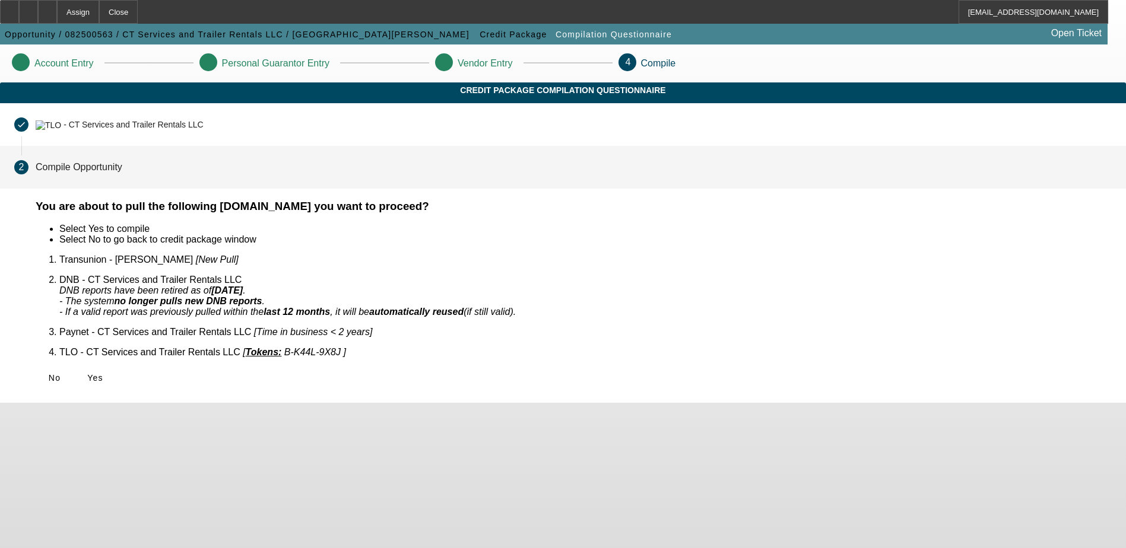
scroll to position [0, 0]
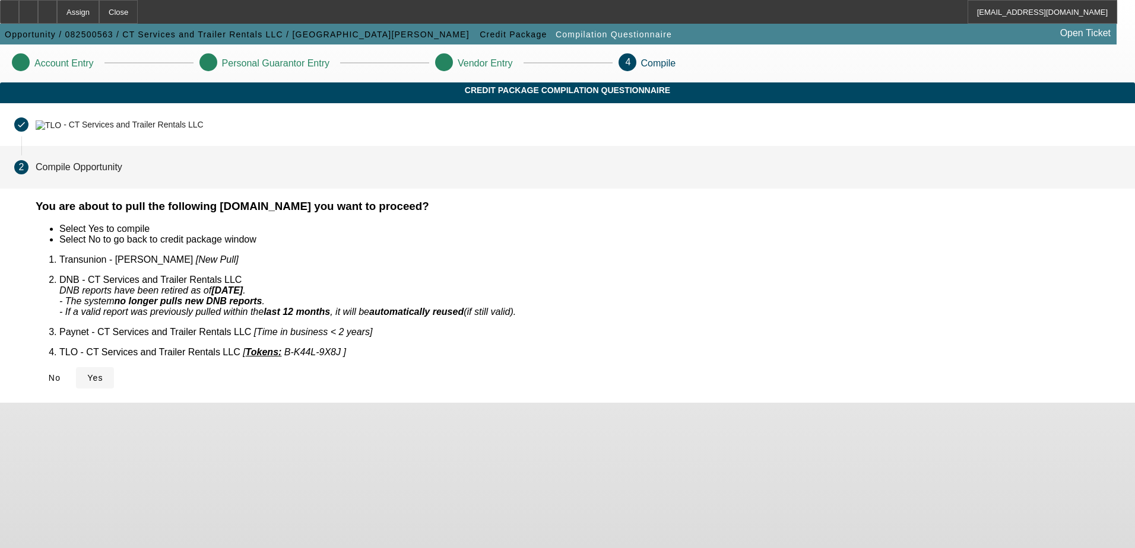
click at [103, 373] on span "Yes" at bounding box center [95, 377] width 16 height 9
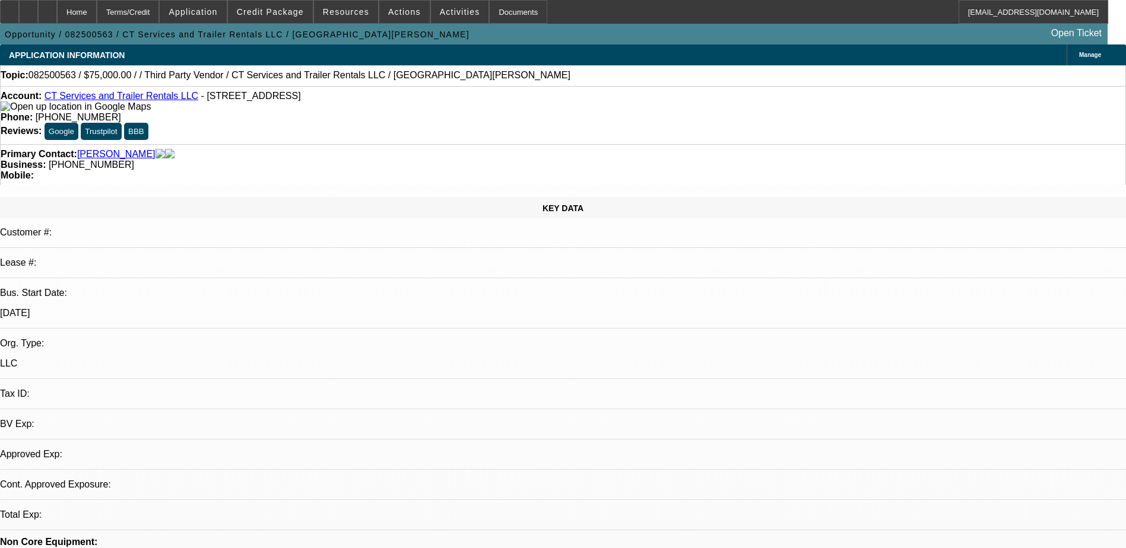
select select "0"
select select "2"
select select "0.1"
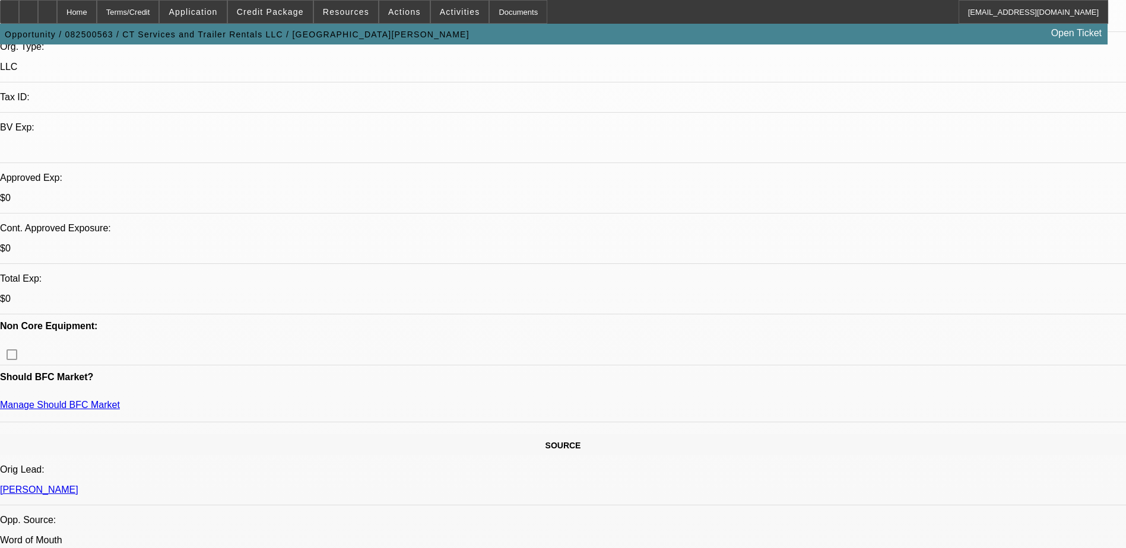
select select "1"
select select "2"
select select "4"
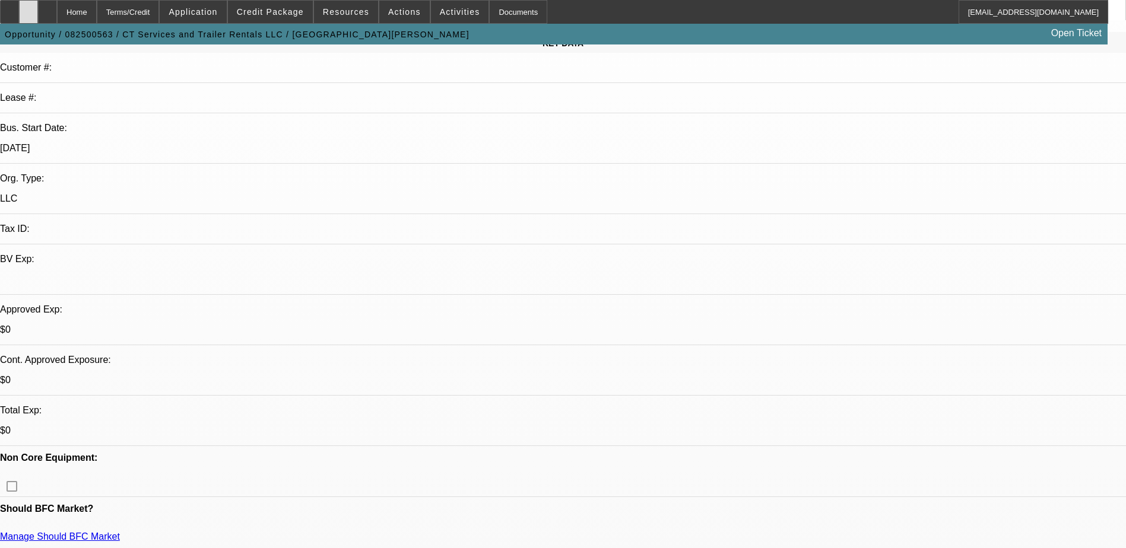
scroll to position [59, 0]
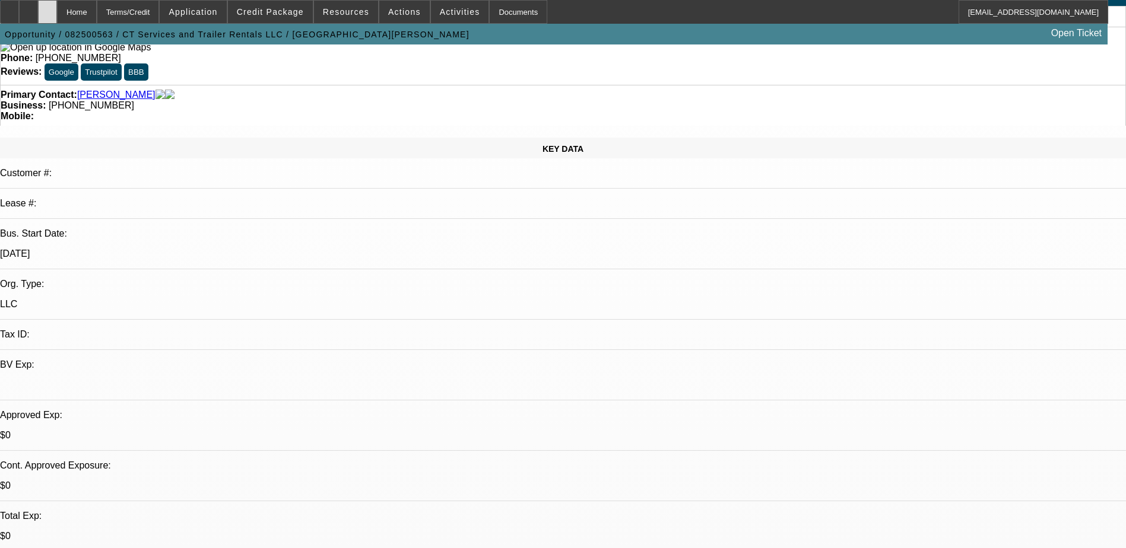
click at [57, 15] on div at bounding box center [47, 12] width 19 height 24
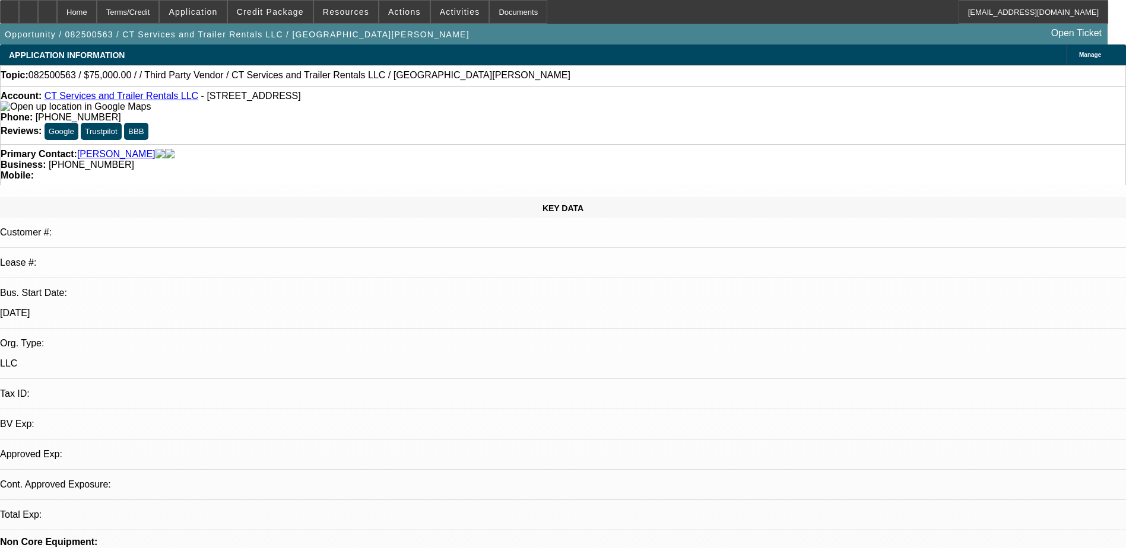
select select "0"
select select "2"
select select "0.1"
select select "1"
select select "2"
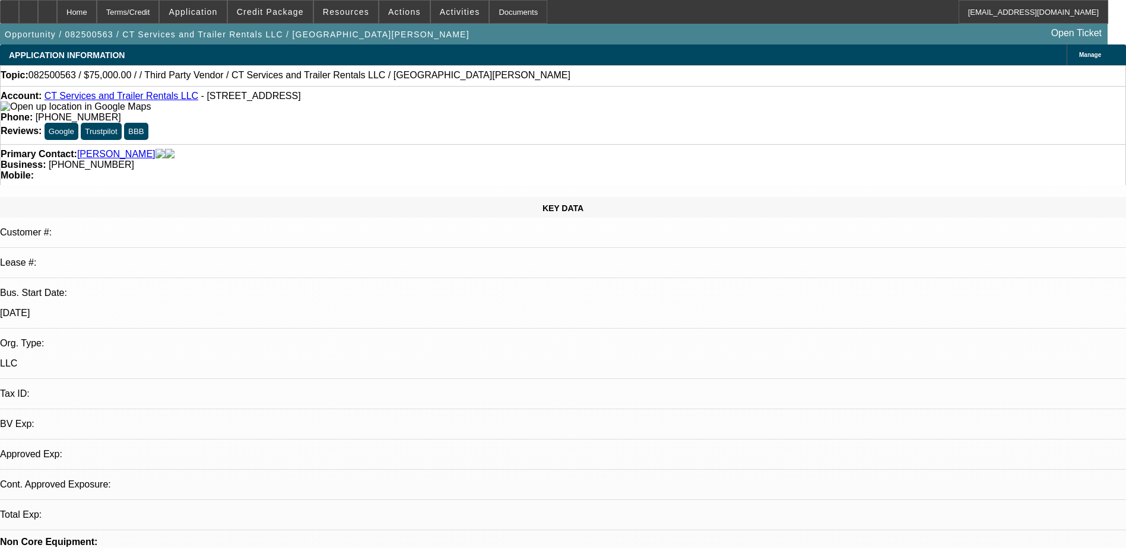
select select "4"
click at [38, 12] on div at bounding box center [28, 12] width 19 height 24
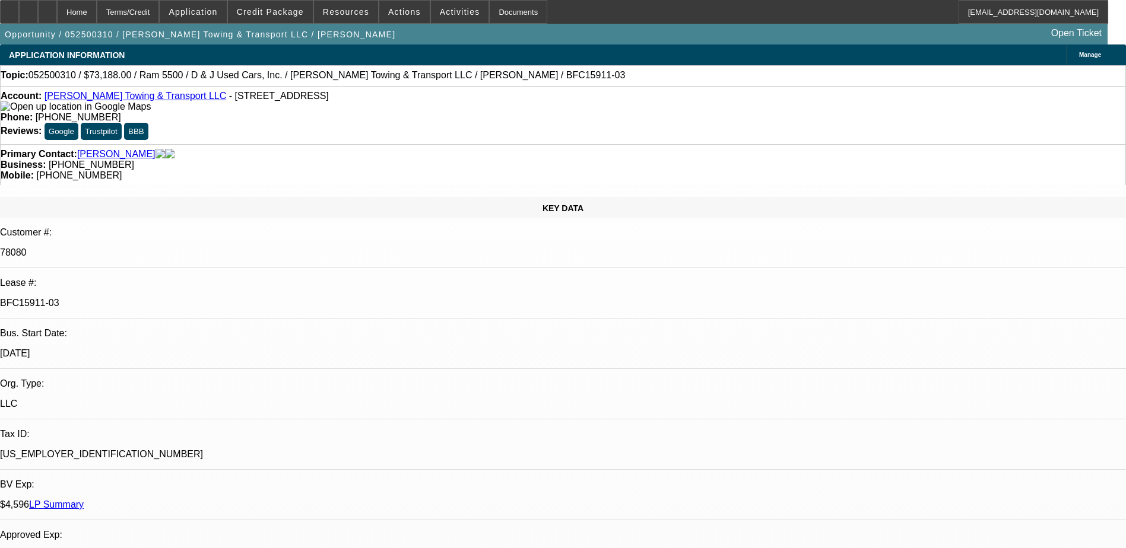
select select "0"
select select "6"
select select "0"
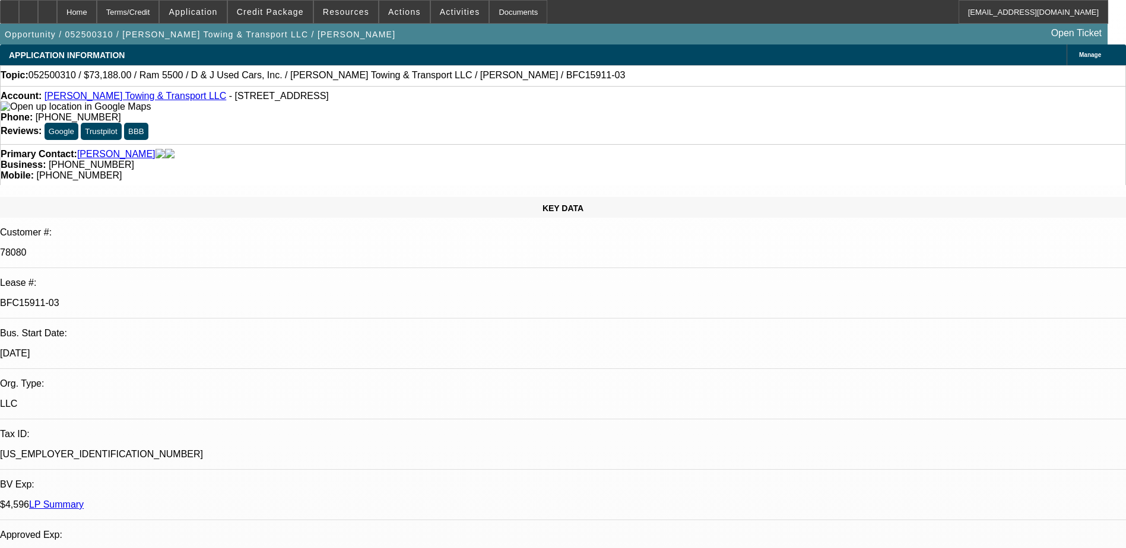
select select "0"
select select "6"
select select "0"
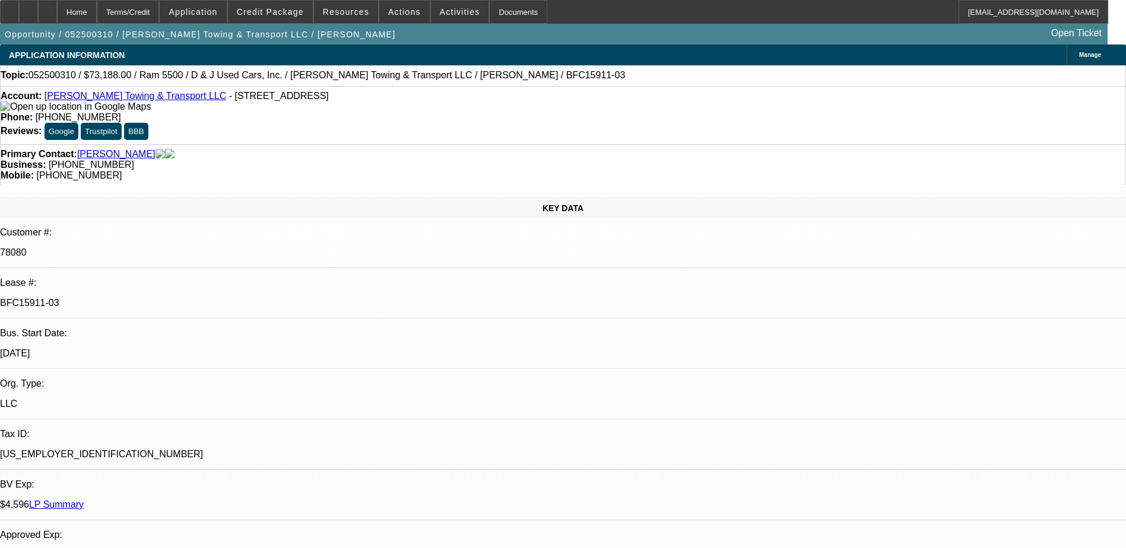
select select "0"
select select "6"
select select "0"
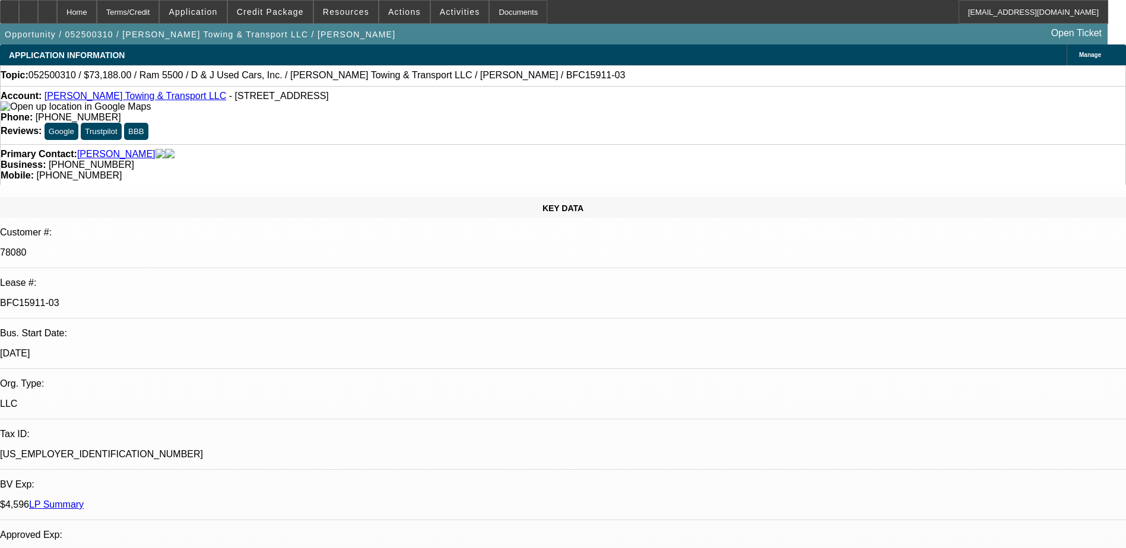
select select "6"
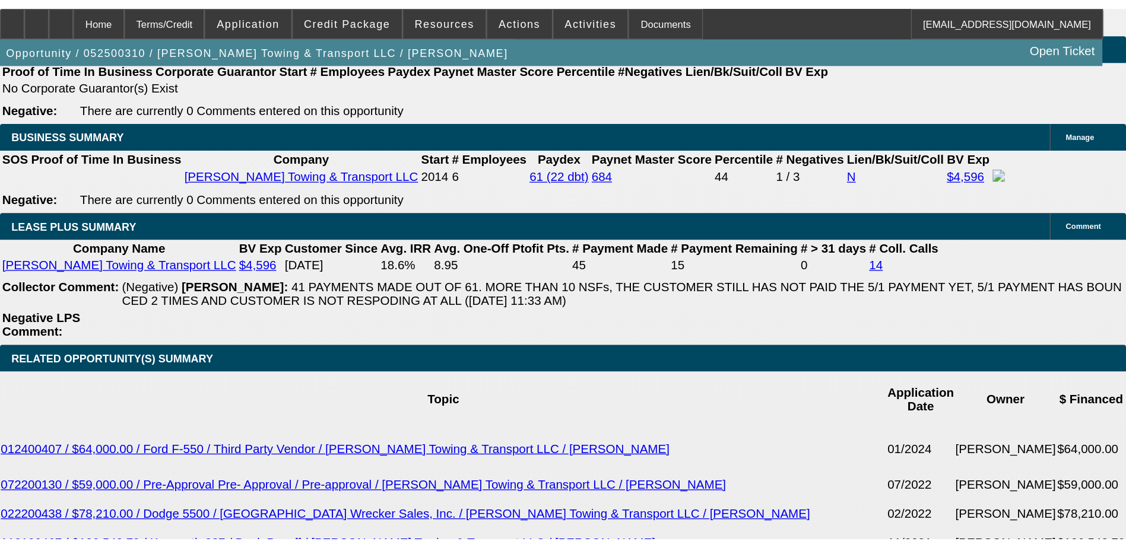
scroll to position [1899, 0]
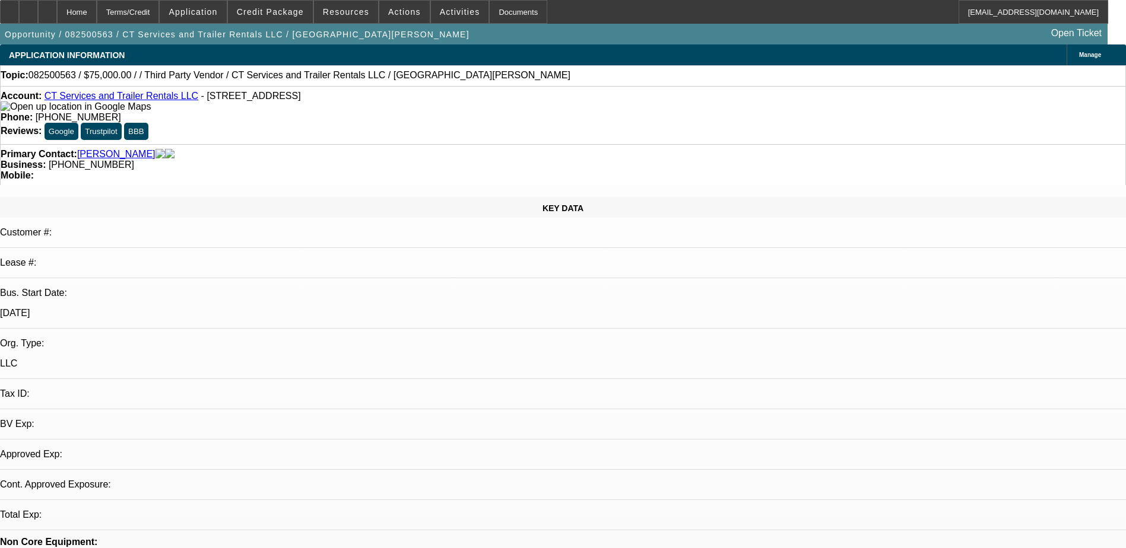
select select "0"
select select "2"
select select "0.1"
select select "4"
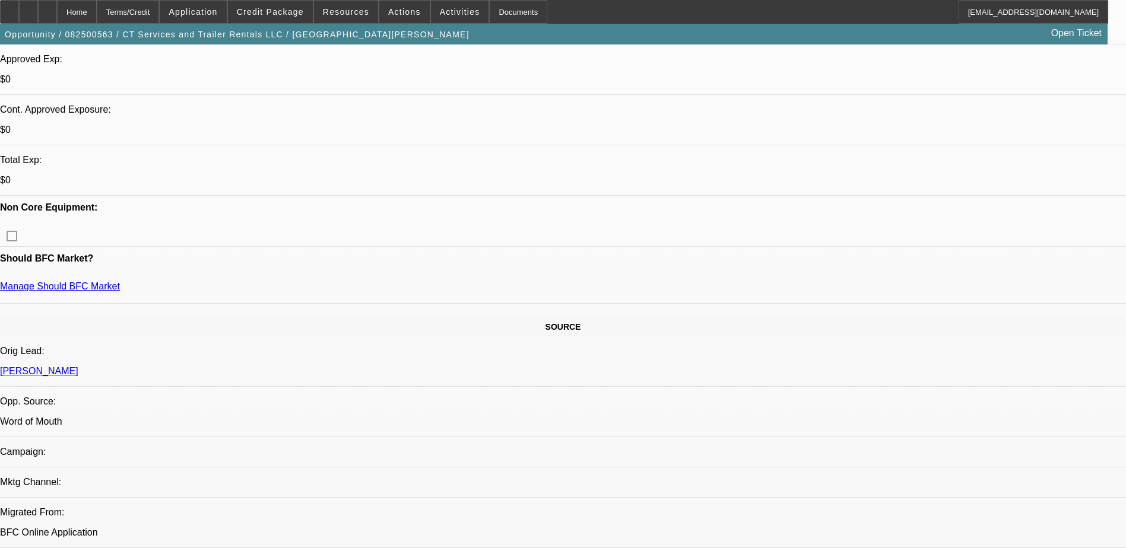
scroll to position [772, 0]
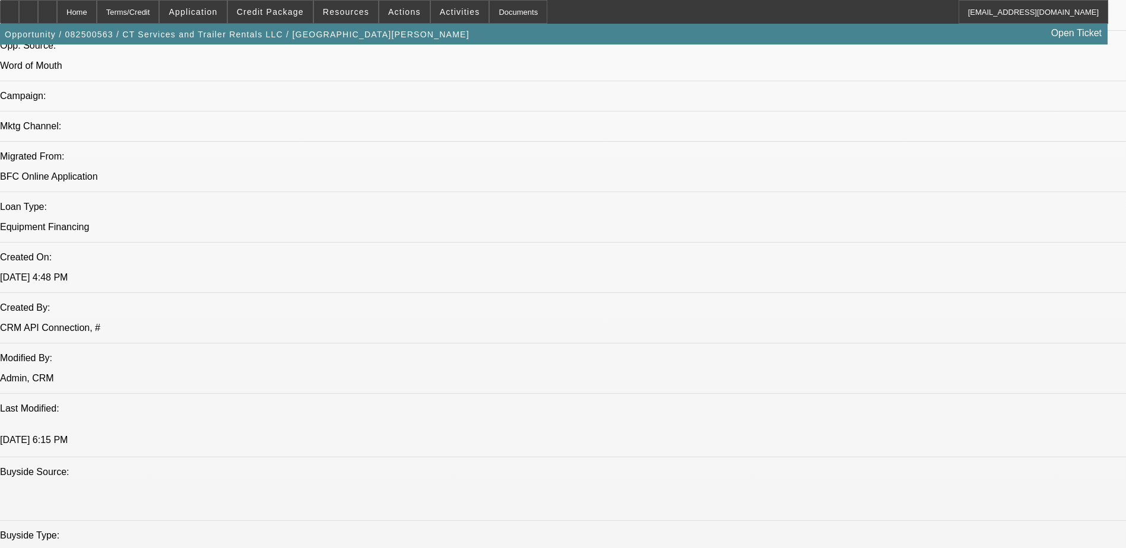
radio input "true"
type textarea "bought company out from brother owen"
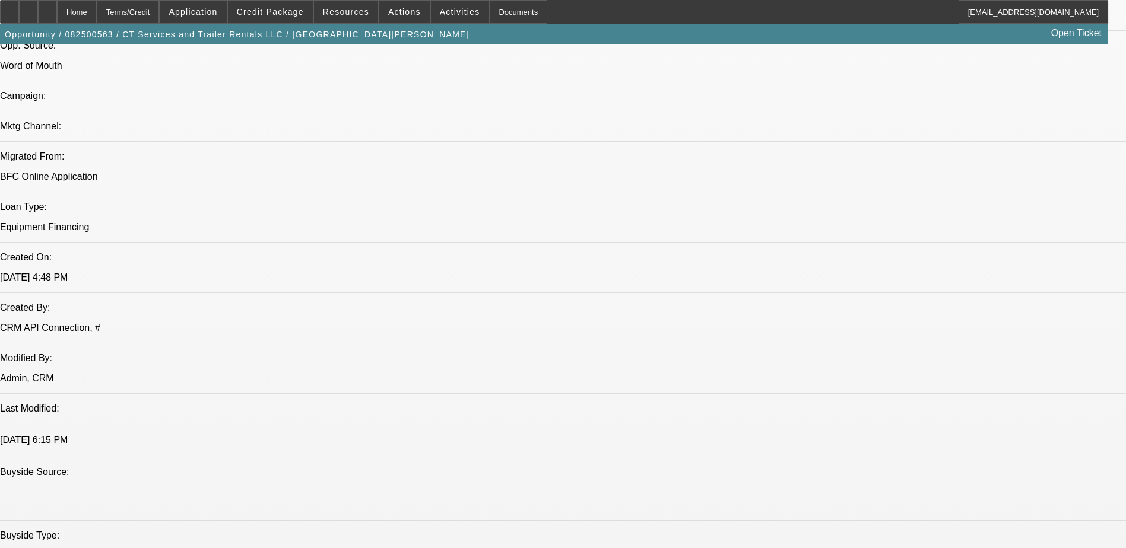
radio input "true"
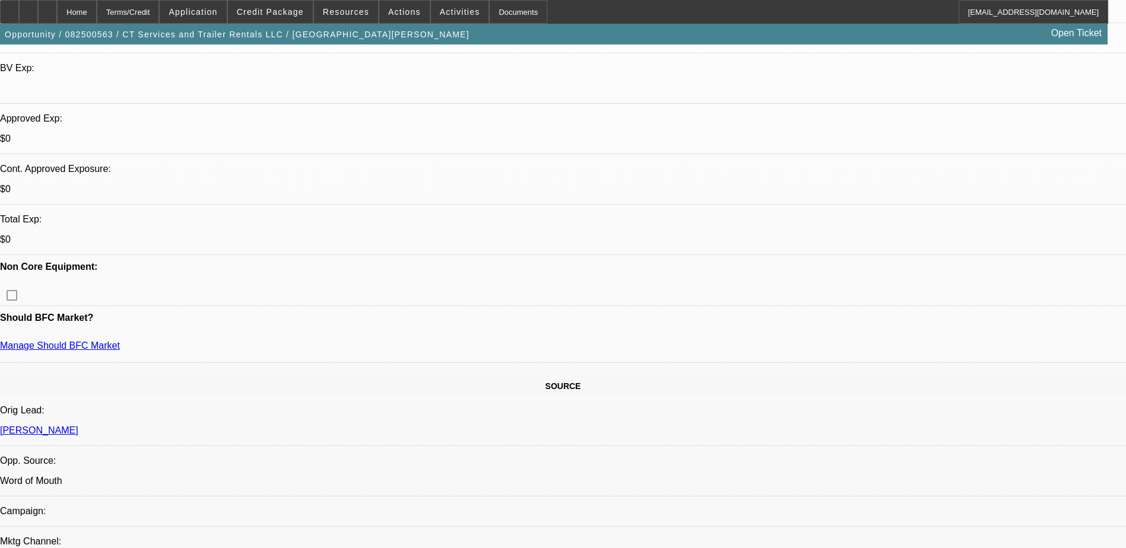
scroll to position [0, 0]
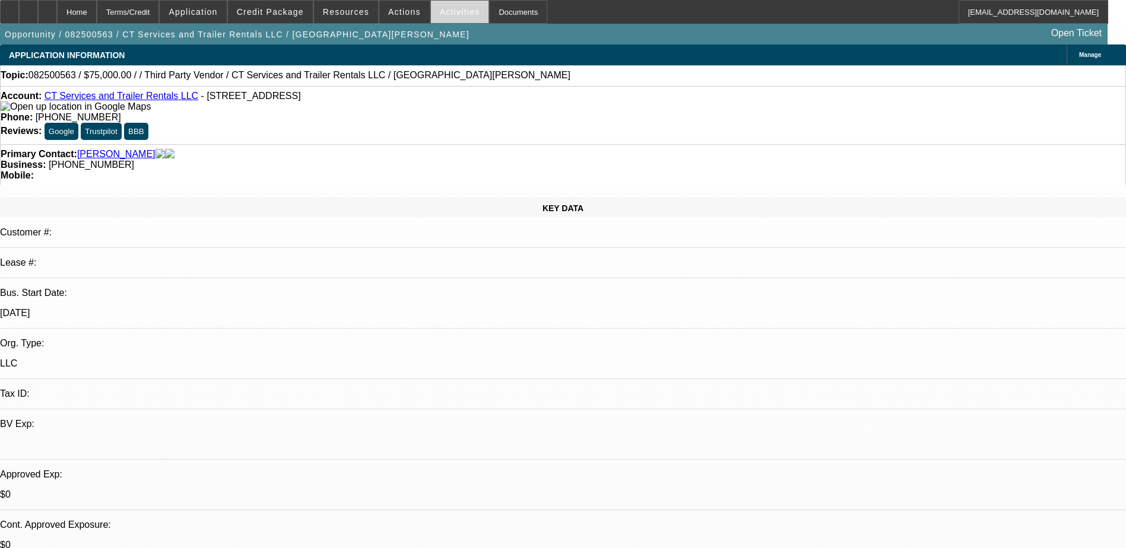
click at [440, 12] on span "Activities" at bounding box center [460, 11] width 40 height 9
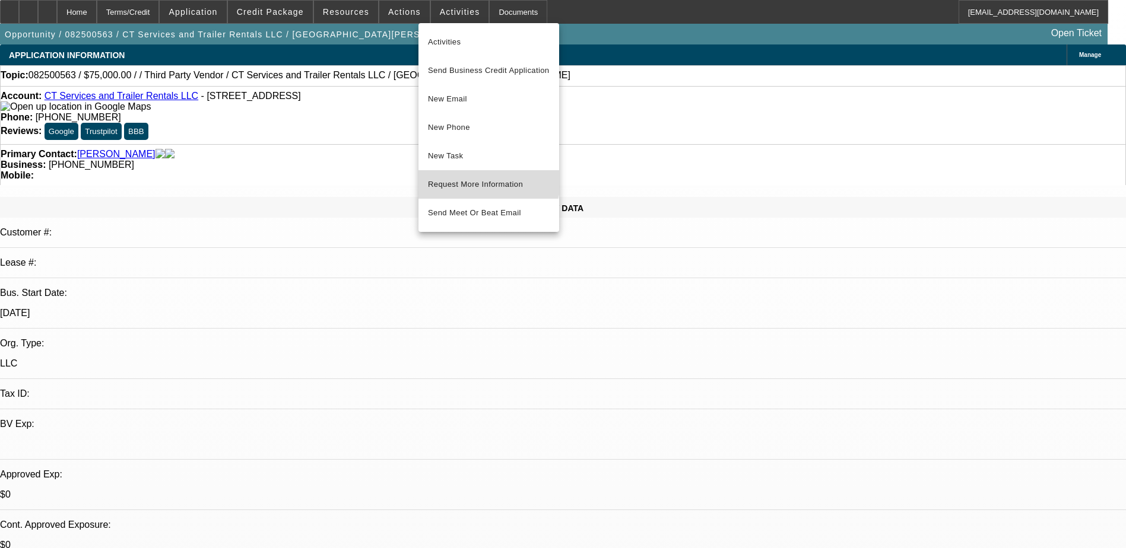
click at [478, 178] on span "Request More Information" at bounding box center [489, 184] width 122 height 14
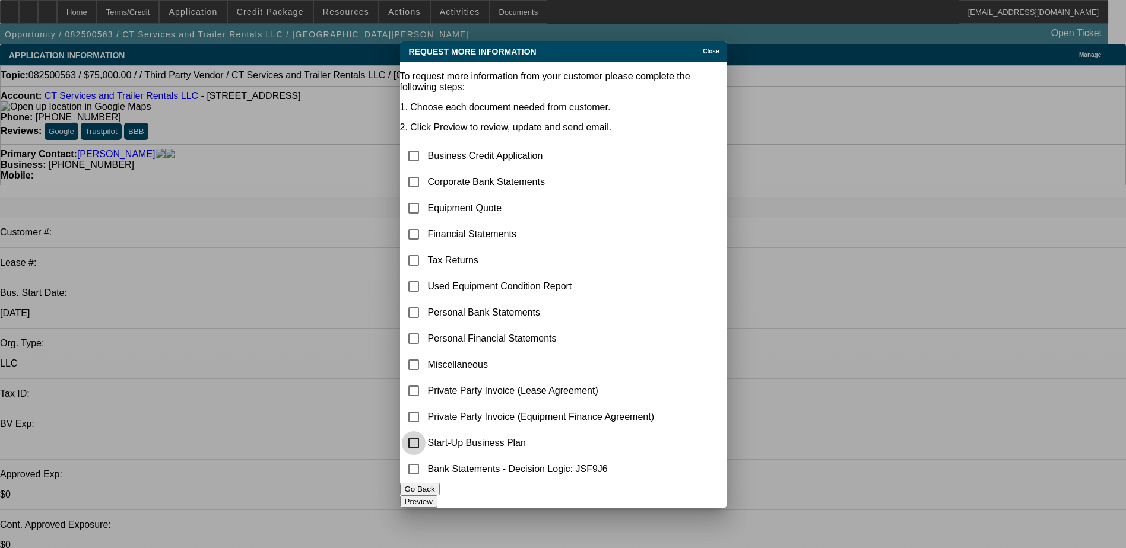
click at [426, 434] on input "checkbox" at bounding box center [414, 443] width 24 height 24
checkbox input "true"
click at [426, 353] on input "checkbox" at bounding box center [414, 365] width 24 height 24
checkbox input "true"
click at [437, 496] on button "Preview" at bounding box center [418, 502] width 37 height 12
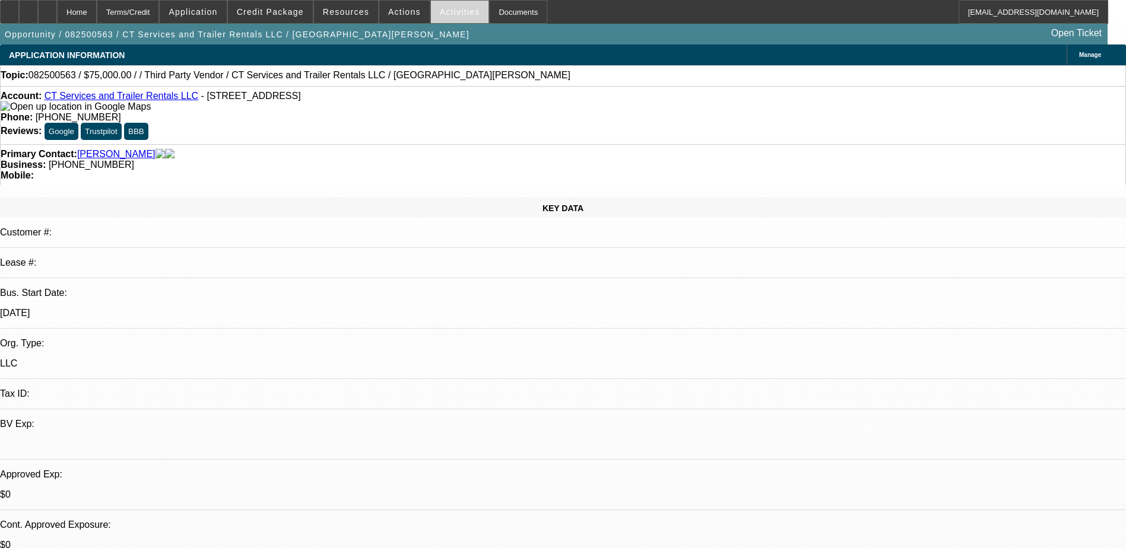
click at [447, 11] on span "Activities" at bounding box center [460, 11] width 40 height 9
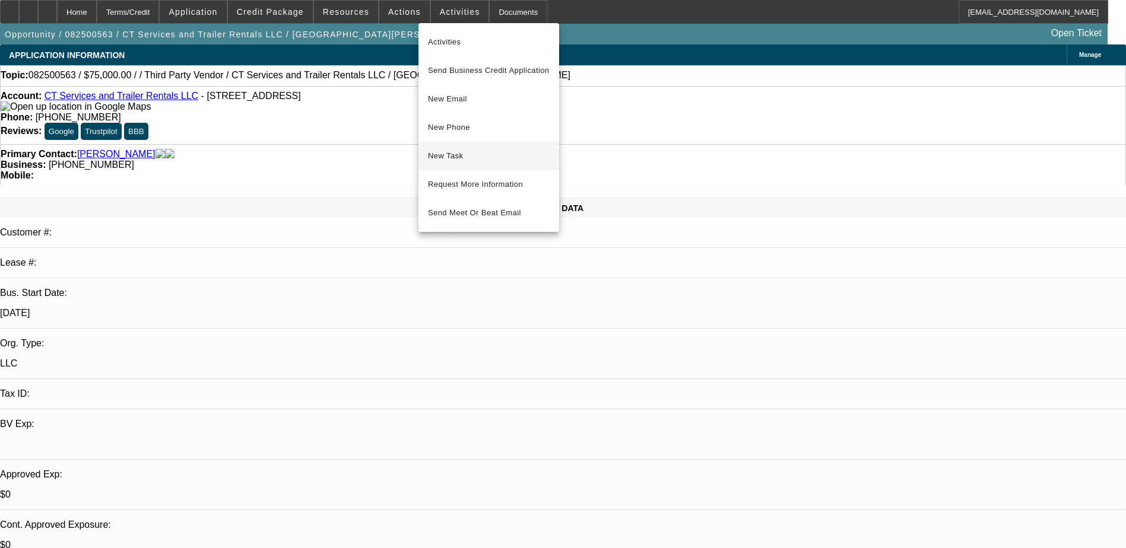
click at [466, 157] on span "New Task" at bounding box center [489, 156] width 122 height 14
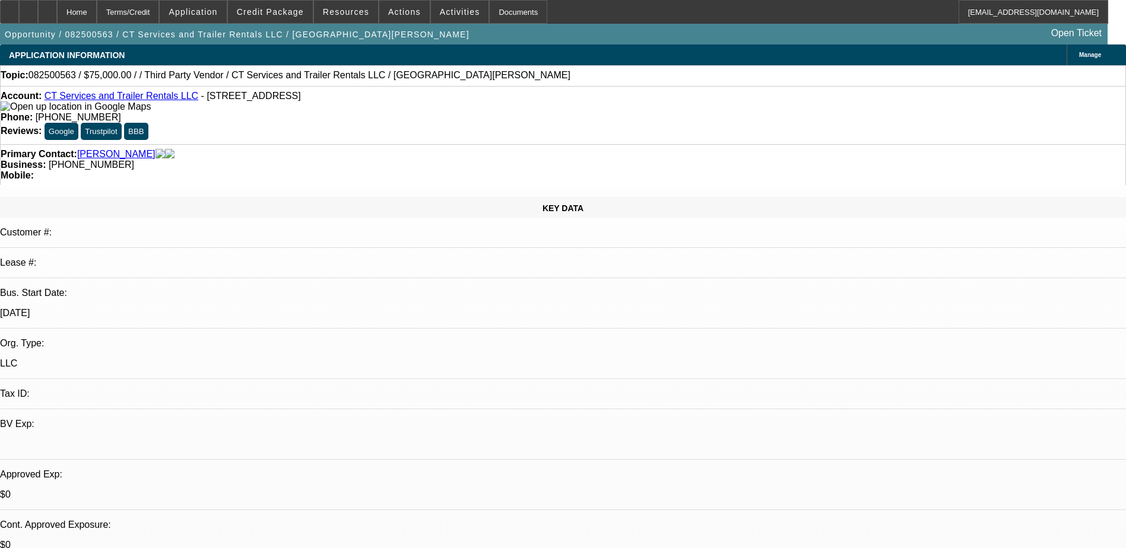
drag, startPoint x: 823, startPoint y: 354, endPoint x: 823, endPoint y: 301, distance: 52.8
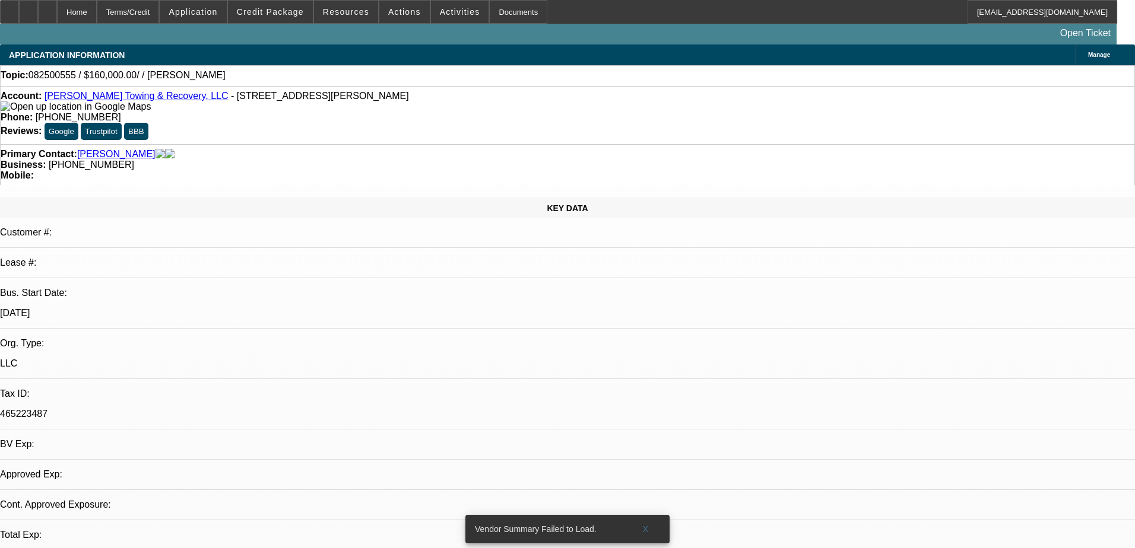
select select "0"
select select "2"
select select "0.1"
select select "4"
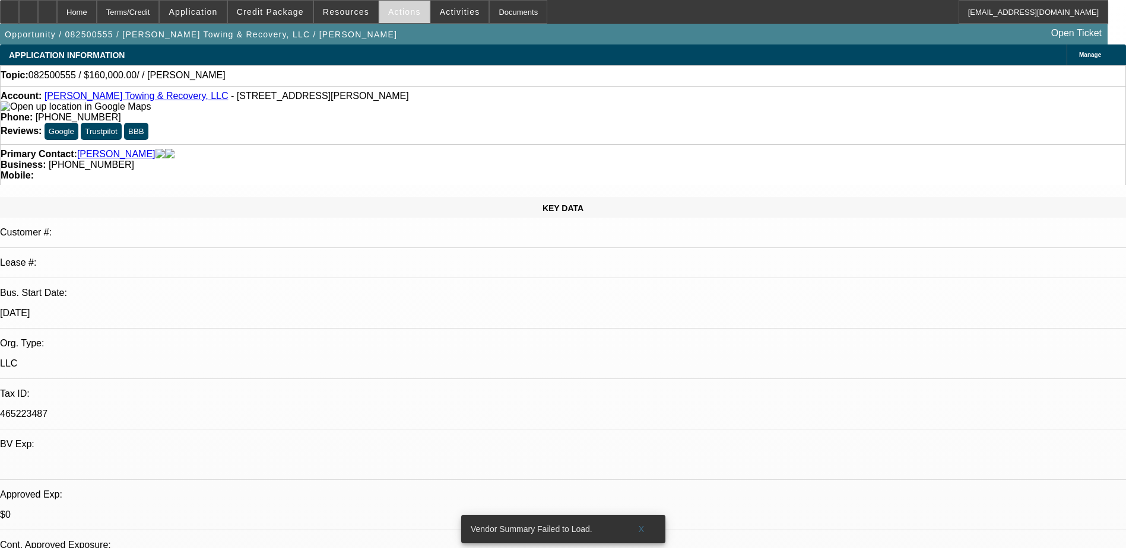
click at [405, 6] on span at bounding box center [404, 12] width 50 height 28
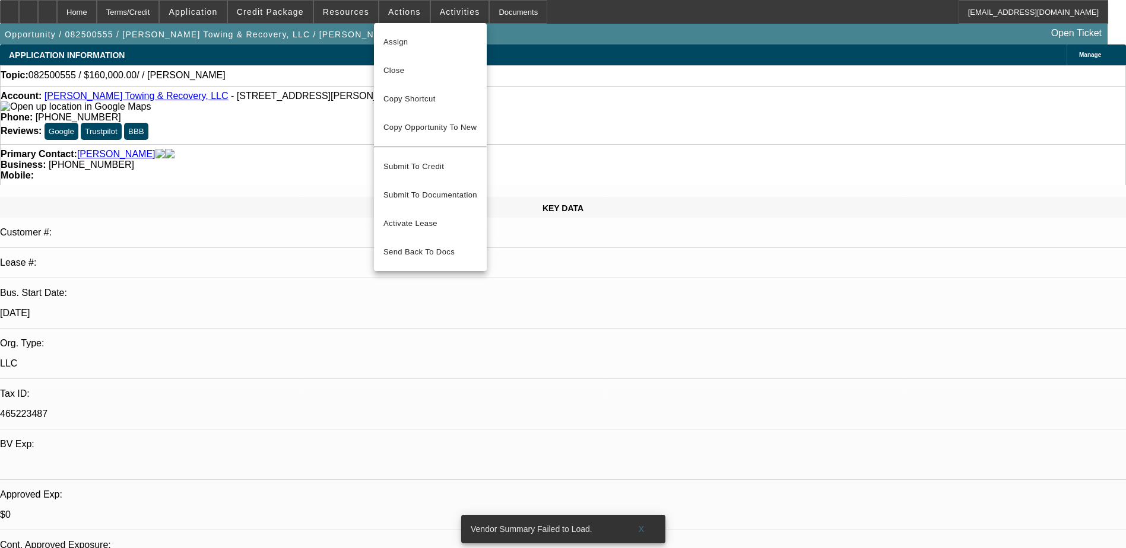
click at [439, 14] on div at bounding box center [563, 274] width 1126 height 548
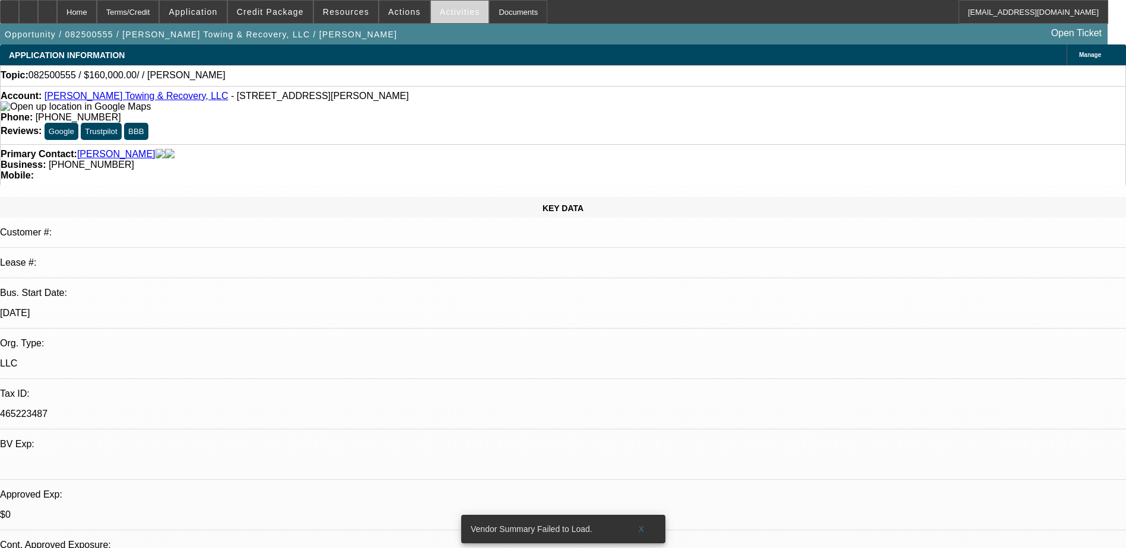
click at [440, 14] on span "Activities" at bounding box center [460, 11] width 40 height 9
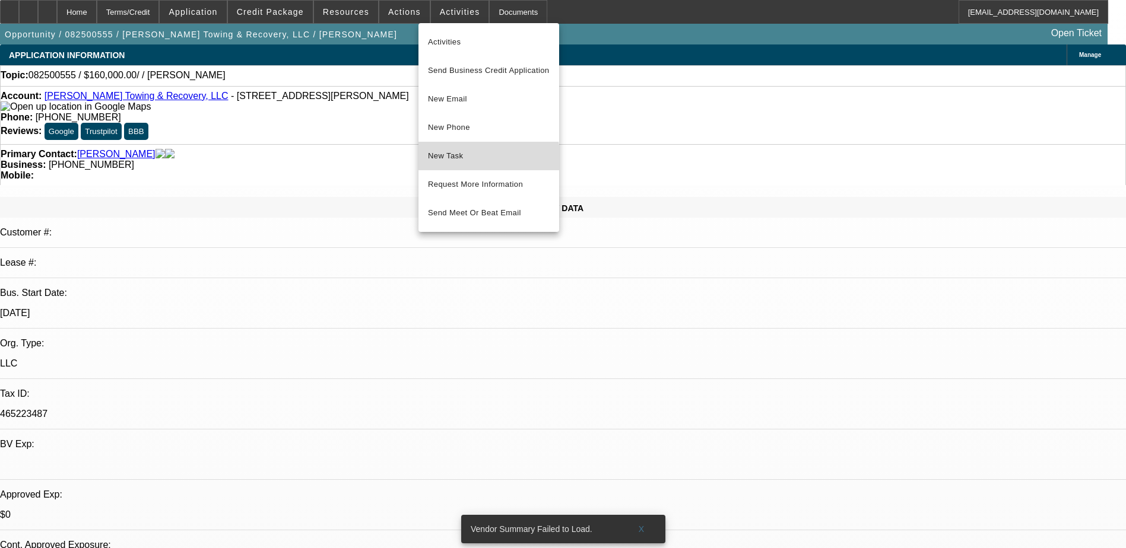
click at [450, 165] on button "New Task" at bounding box center [488, 156] width 141 height 28
